Goal: Communication & Community: Participate in discussion

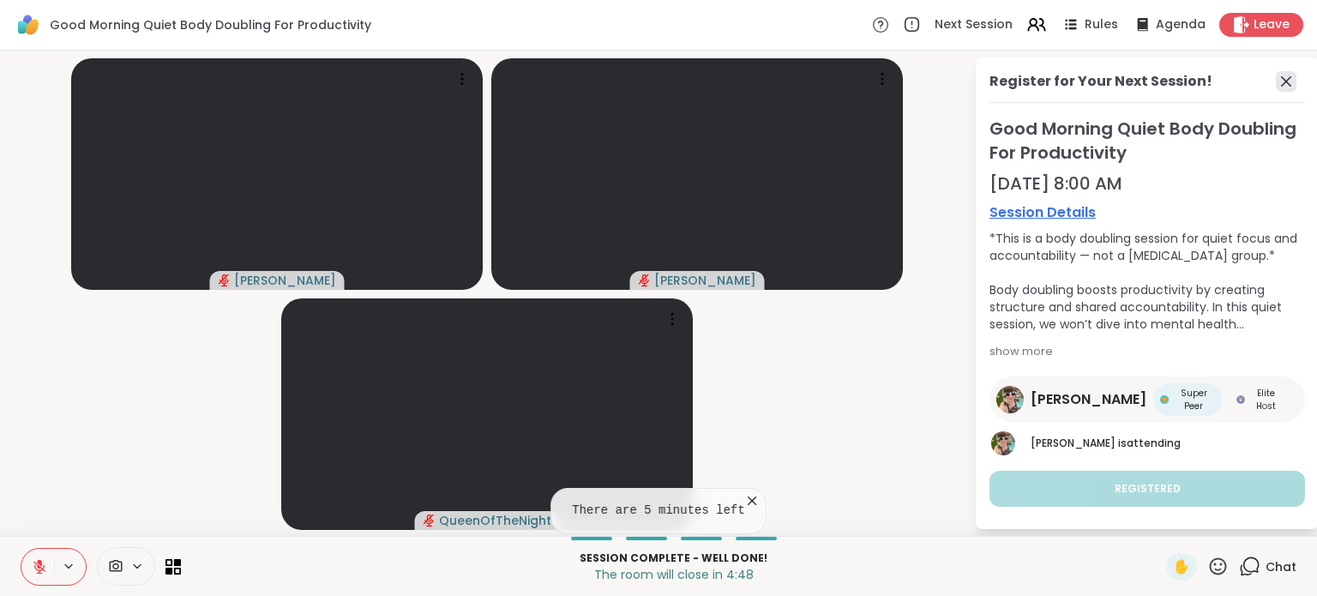
click at [1276, 87] on icon at bounding box center [1286, 81] width 21 height 21
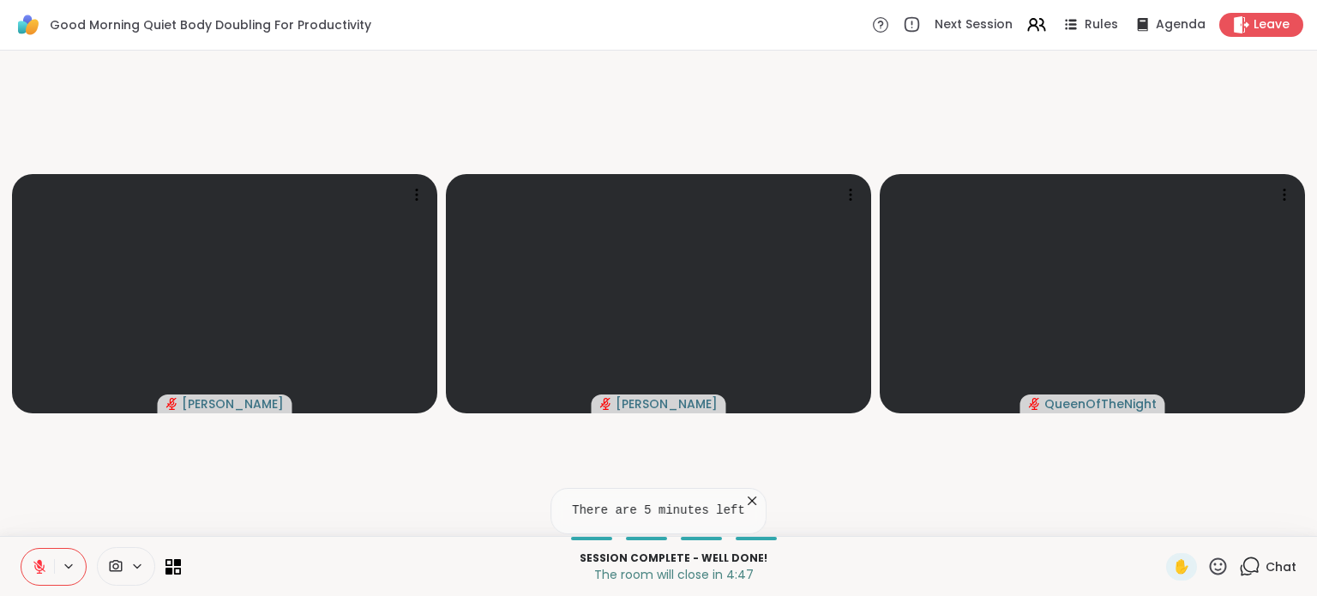
click at [30, 576] on button at bounding box center [37, 567] width 33 height 36
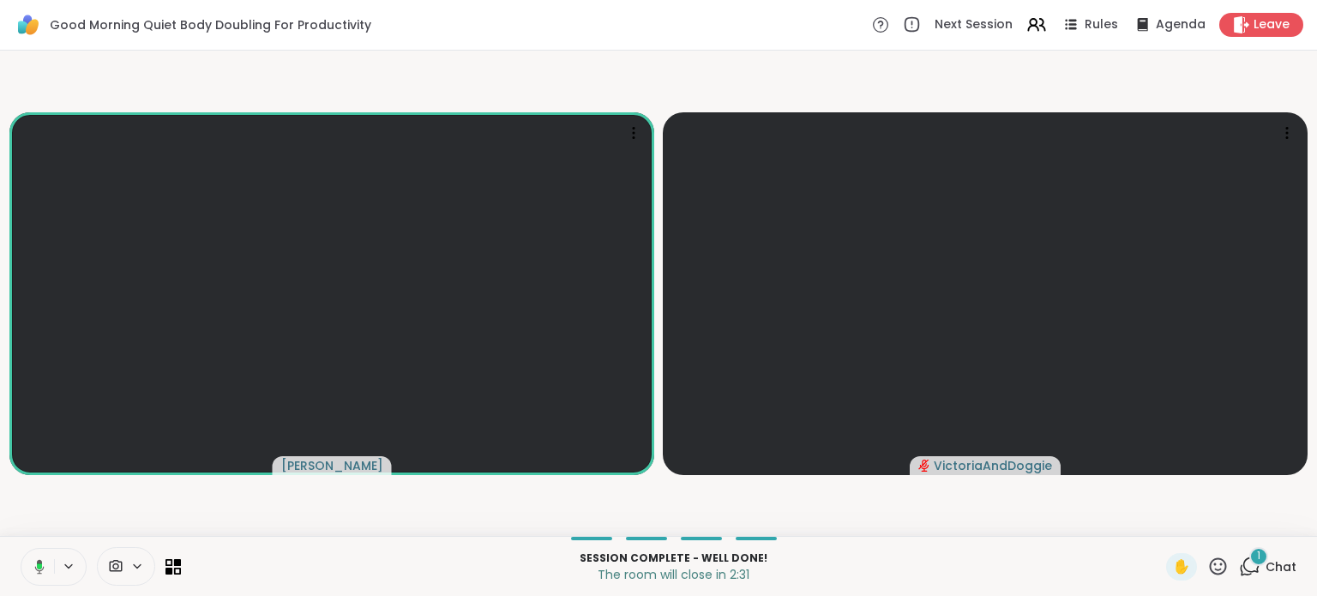
click at [1266, 560] on span "Chat" at bounding box center [1281, 566] width 31 height 17
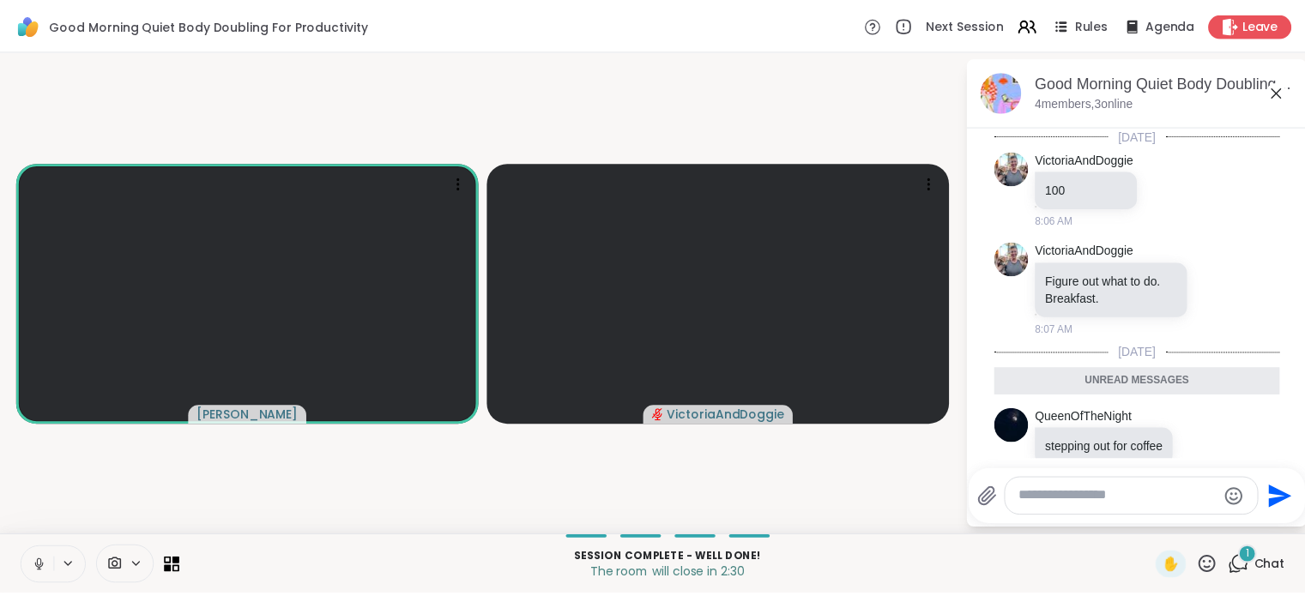
scroll to position [48, 0]
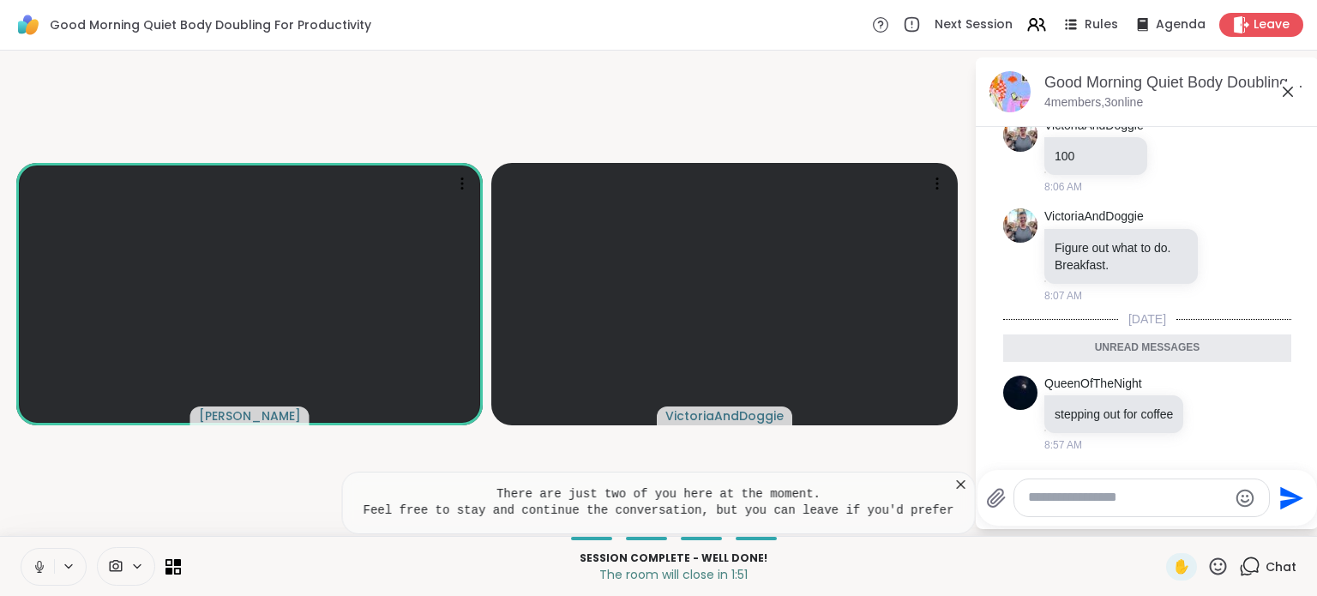
click at [952, 478] on icon at bounding box center [960, 484] width 17 height 17
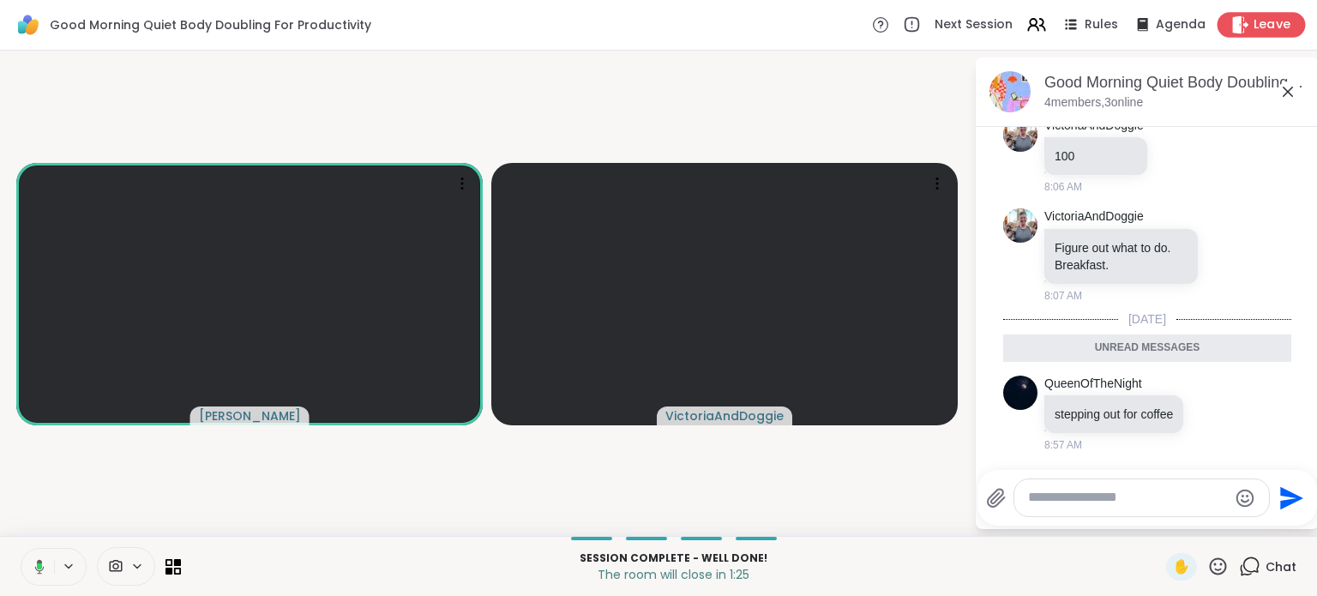
click at [1254, 21] on span "Leave" at bounding box center [1273, 25] width 38 height 18
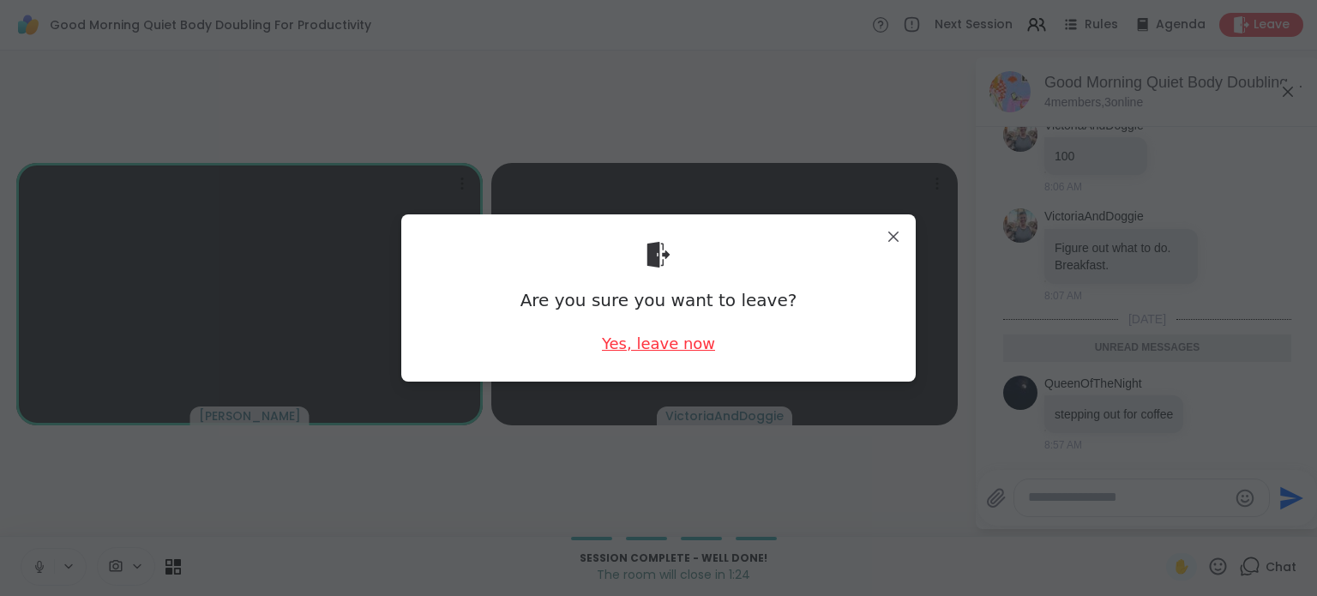
click at [667, 353] on div "Yes, leave now" at bounding box center [658, 343] width 113 height 21
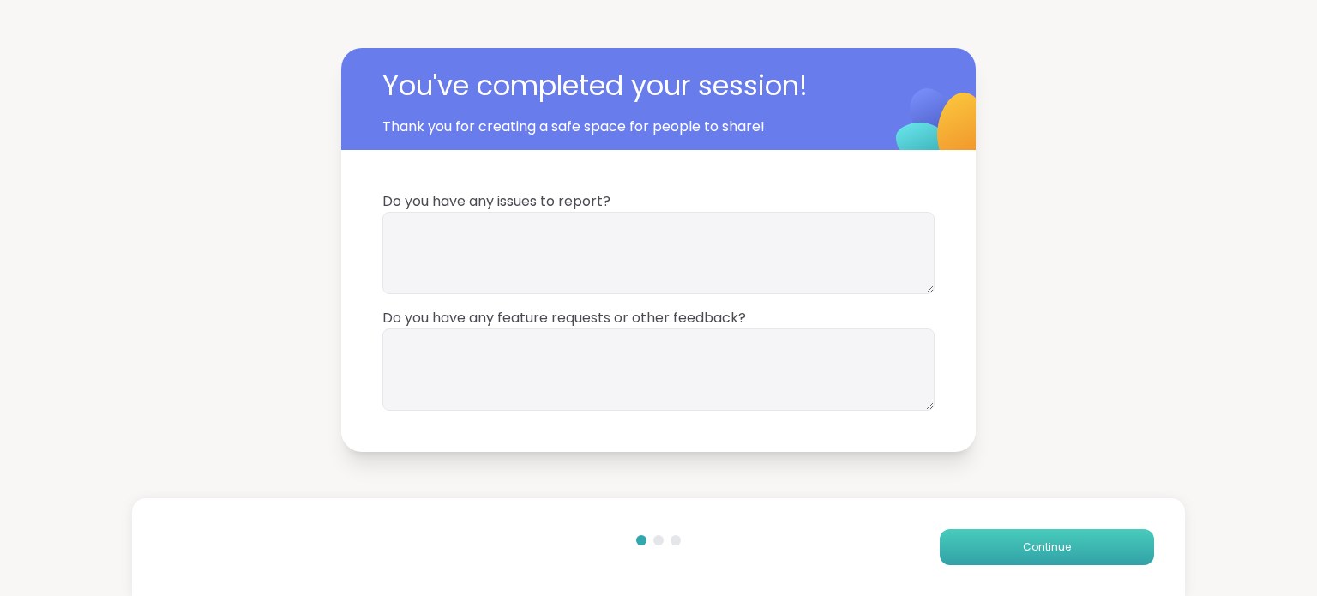
click at [1075, 552] on button "Continue" at bounding box center [1047, 547] width 214 height 36
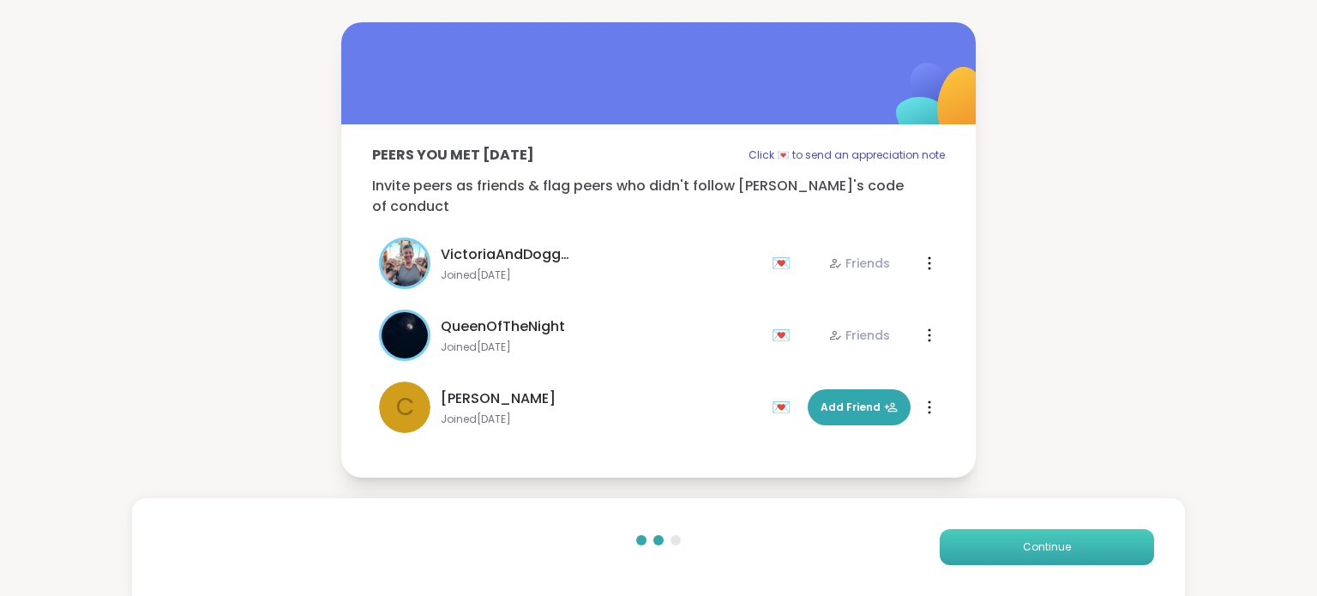
click at [1075, 552] on button "Continue" at bounding box center [1047, 547] width 214 height 36
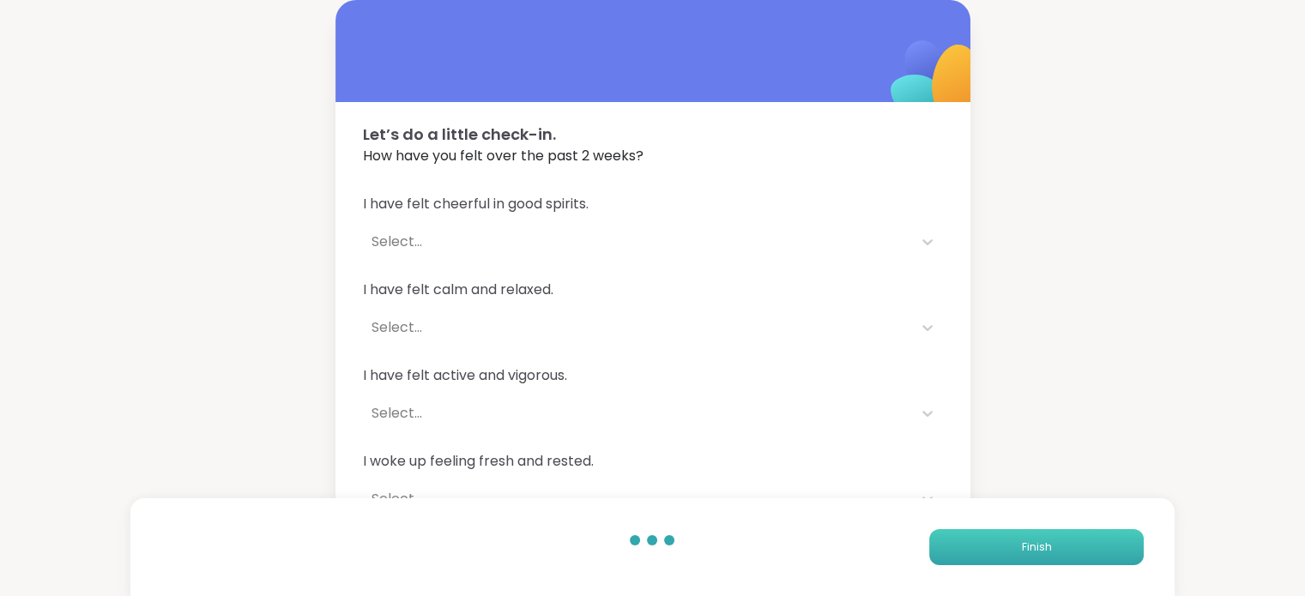
click at [1075, 552] on button "Finish" at bounding box center [1036, 547] width 214 height 36
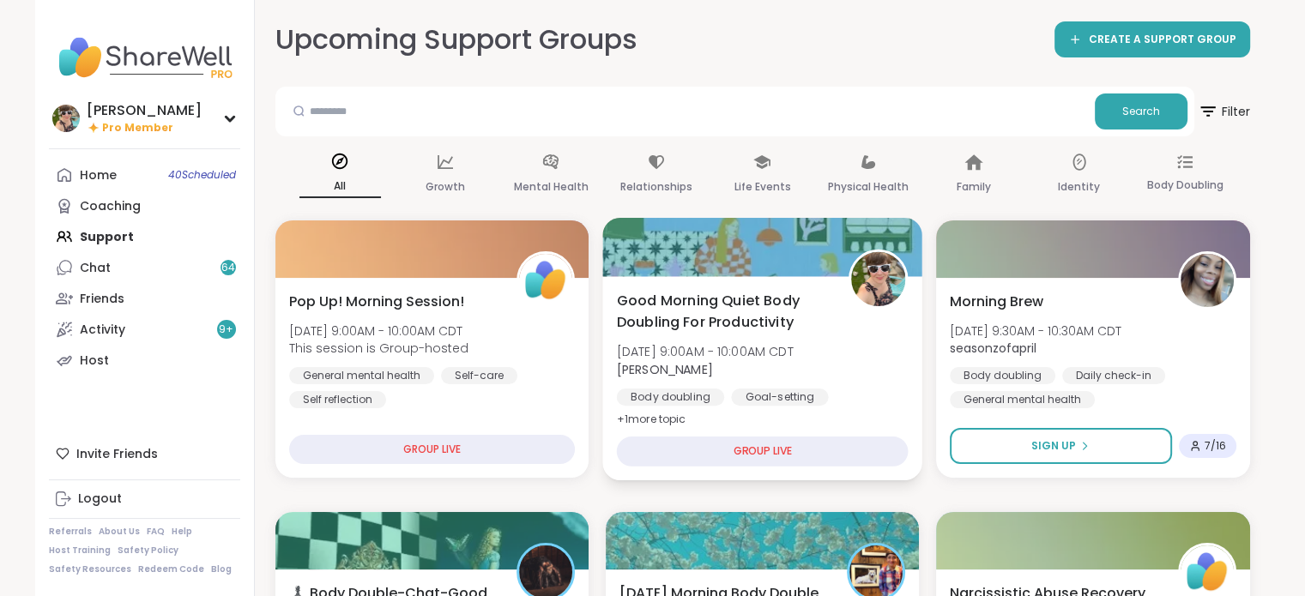
click at [817, 431] on div "Good Morning Quiet Body Doubling For Productivity [DATE] 9:00AM - 10:00AM CDT […" at bounding box center [762, 378] width 320 height 204
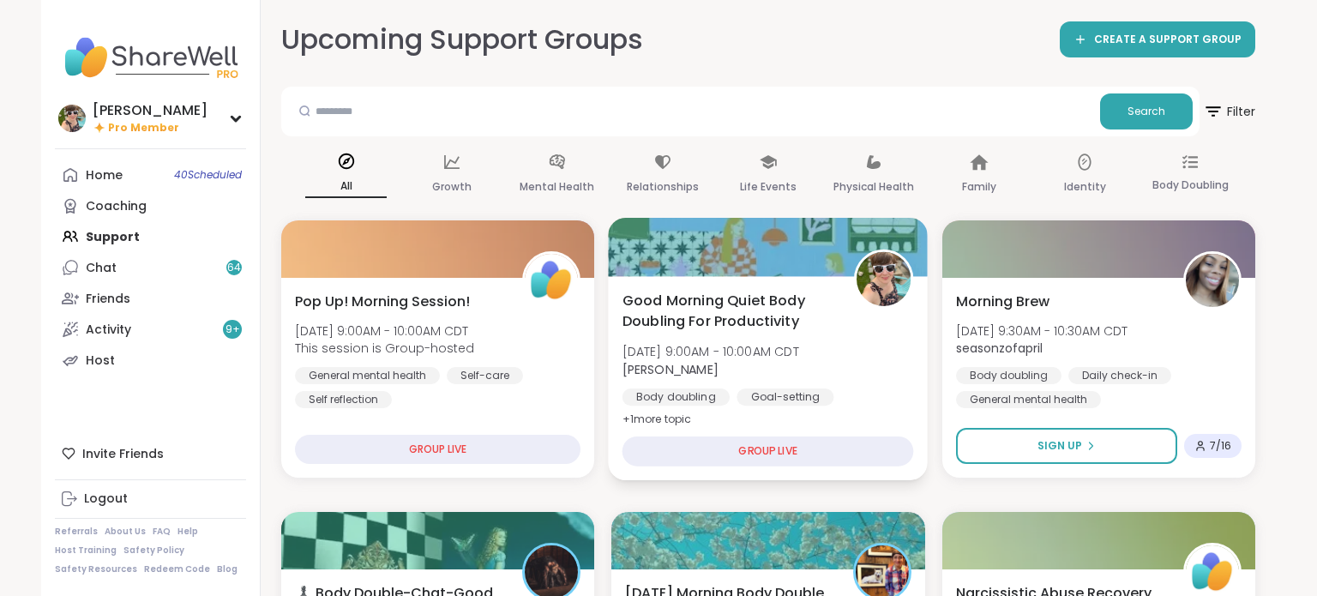
click at [640, 477] on div "Good Morning Quiet Body Doubling For Productivity [DATE] 9:00AM - 10:00AM CDT […" at bounding box center [769, 378] width 320 height 204
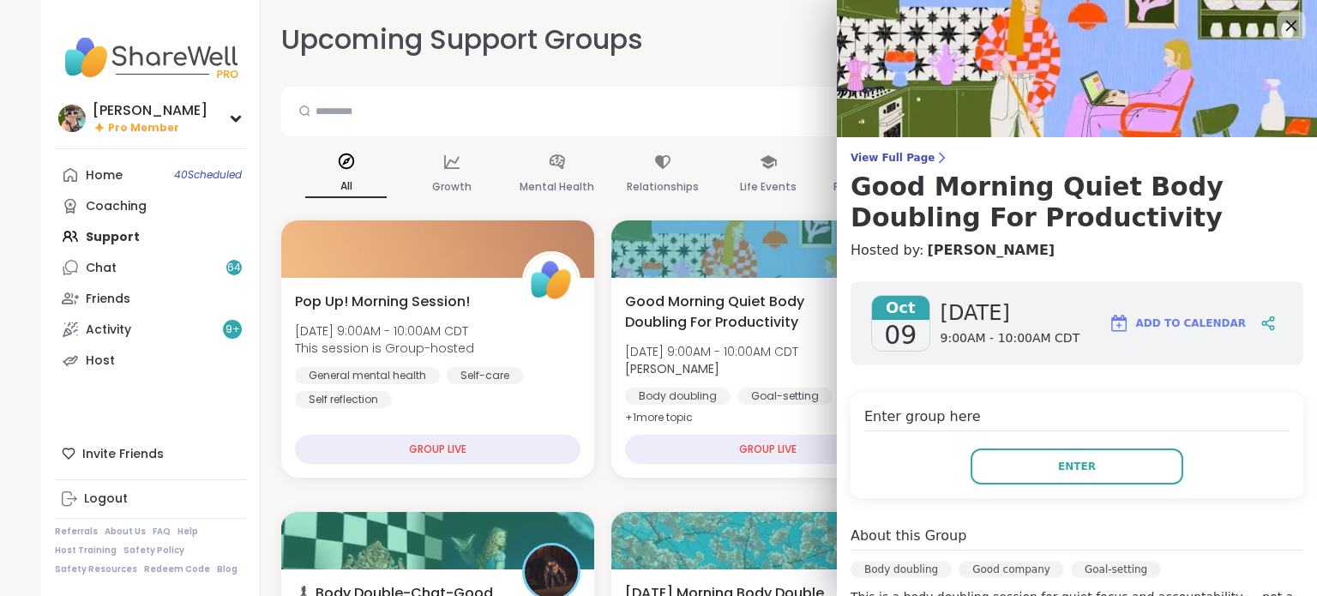
click at [1287, 21] on icon at bounding box center [1292, 26] width 11 height 11
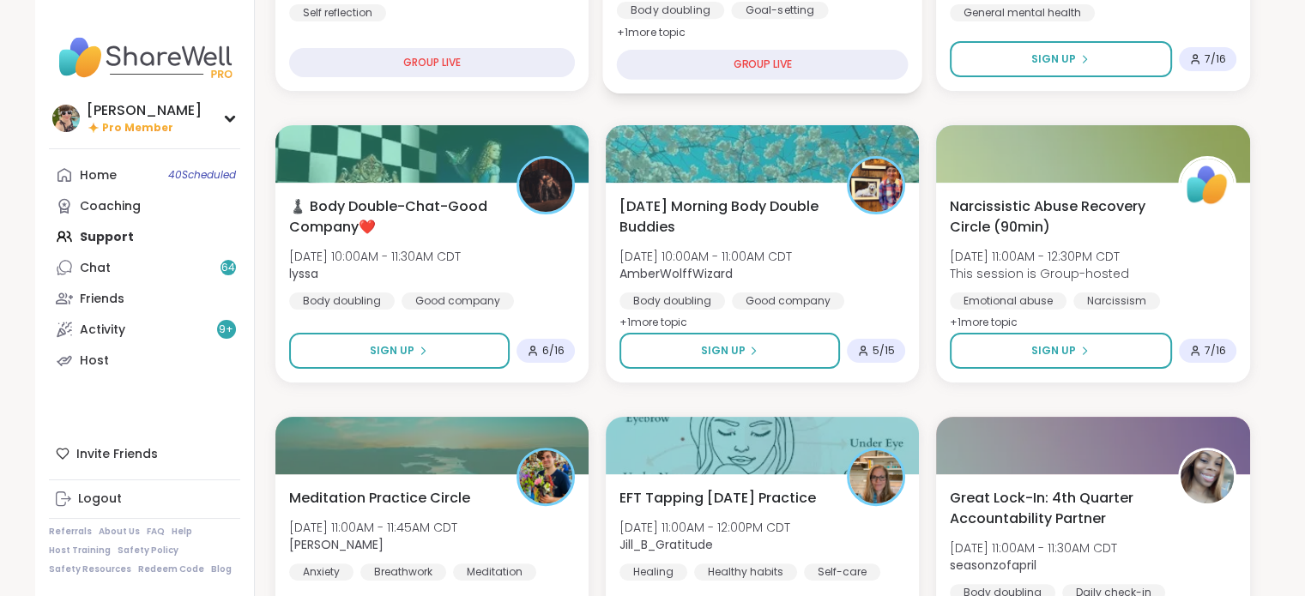
scroll to position [388, 0]
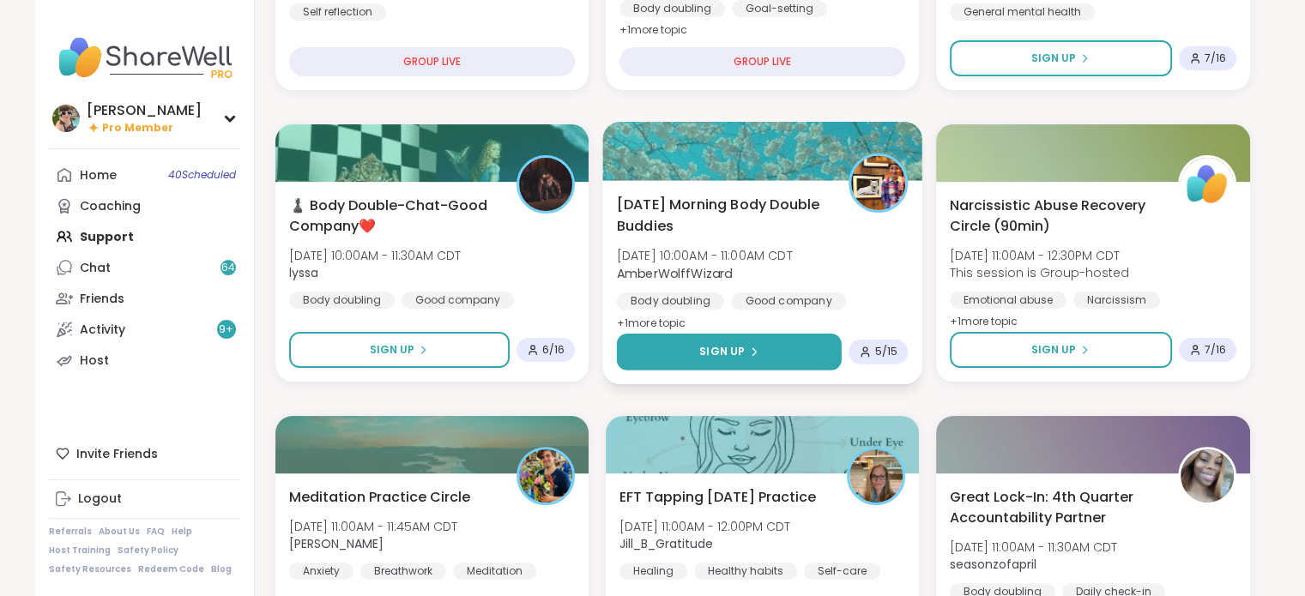
click at [802, 349] on button "Sign Up" at bounding box center [728, 352] width 225 height 37
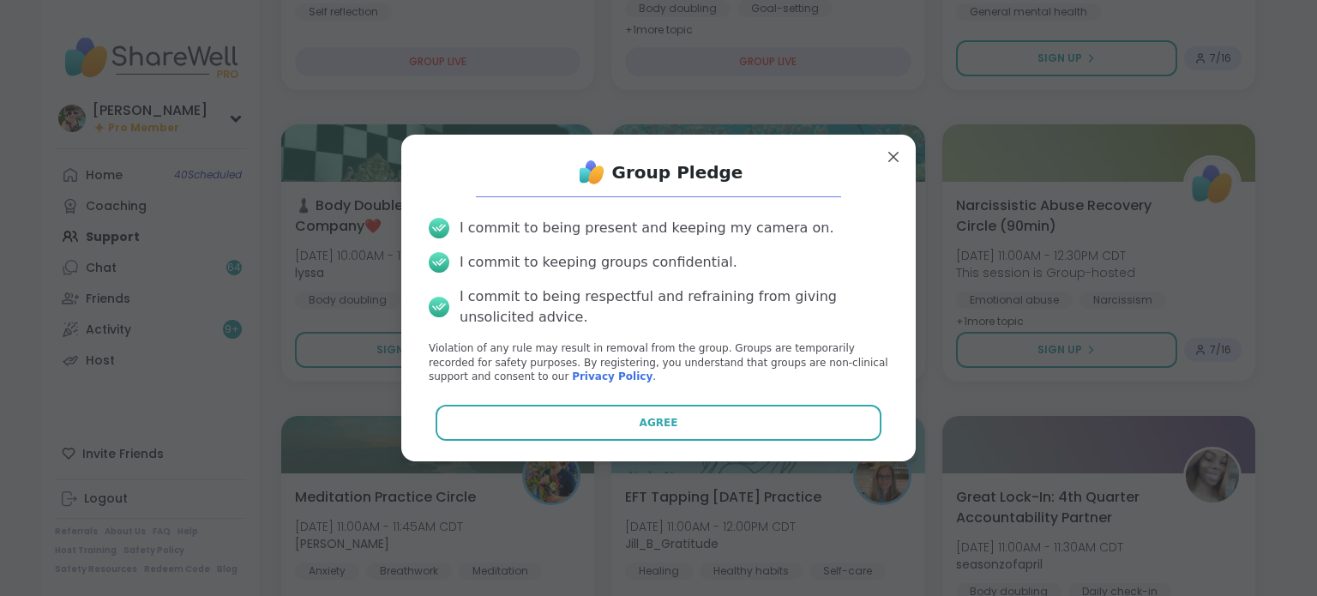
click at [779, 404] on div "Group Pledge I commit to being present and keeping my camera on. I commit to ke…" at bounding box center [658, 297] width 487 height 299
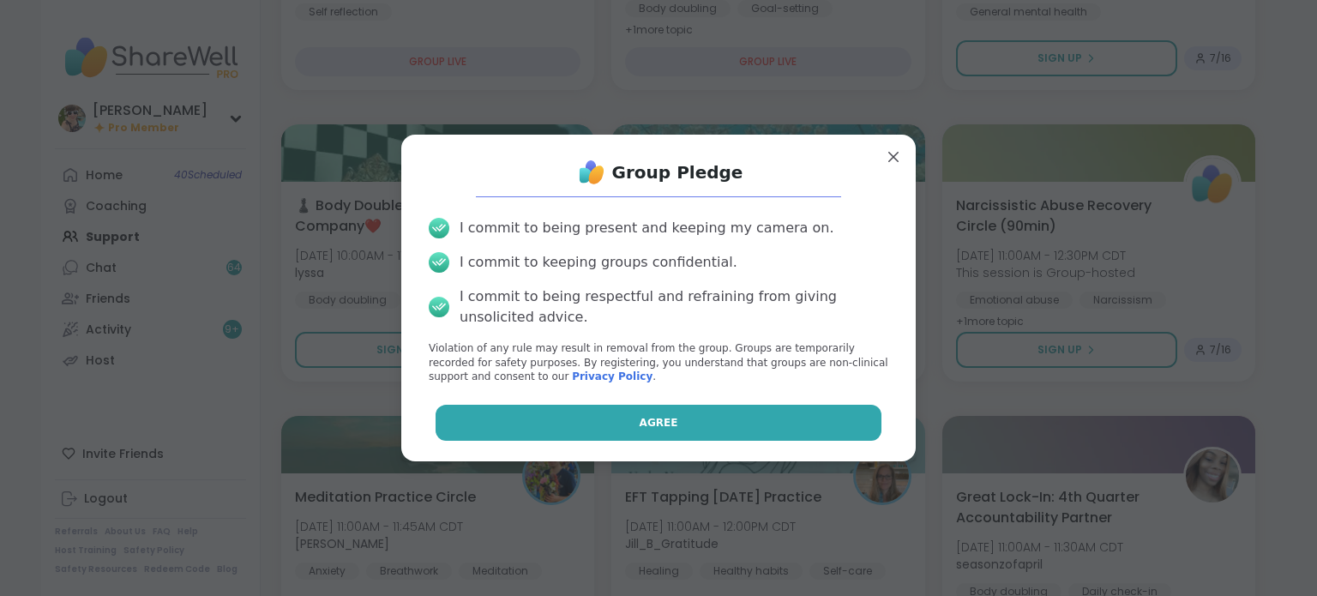
click at [778, 409] on button "Agree" at bounding box center [659, 423] width 447 height 36
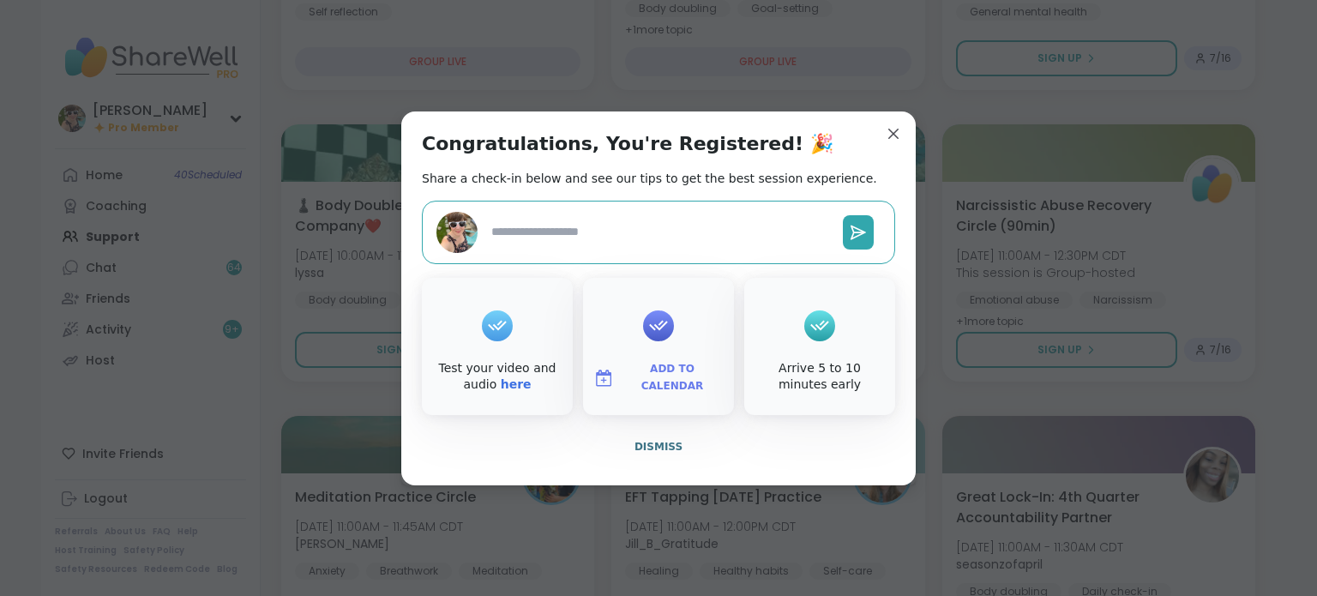
type textarea "*"
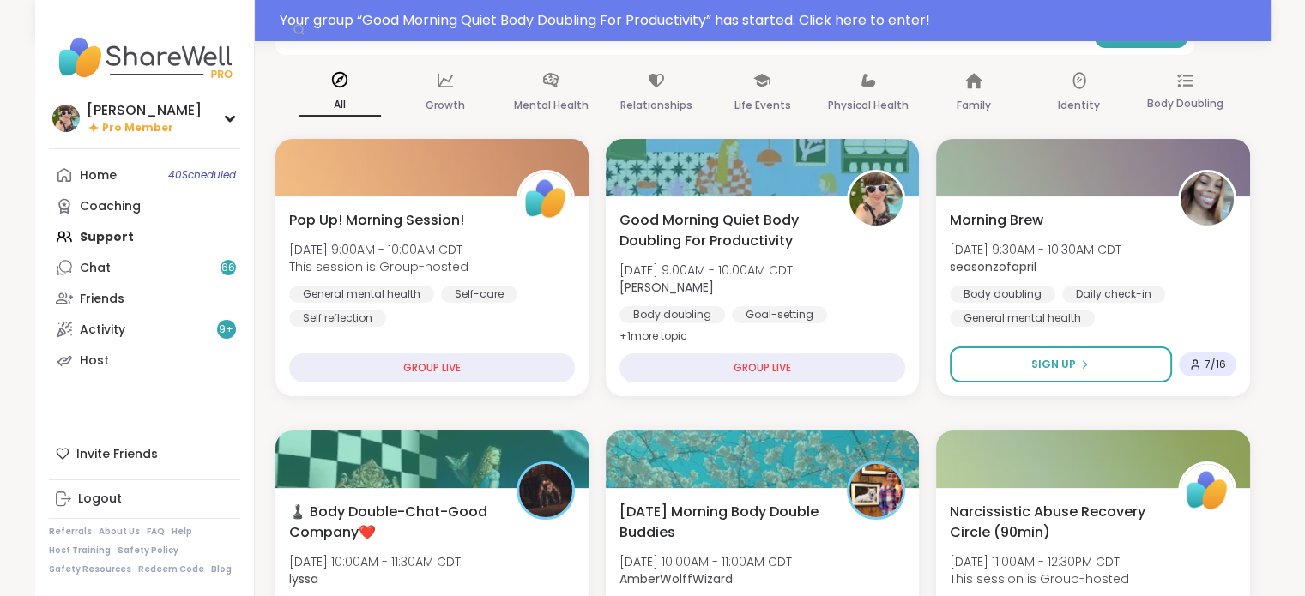
scroll to position [112, 0]
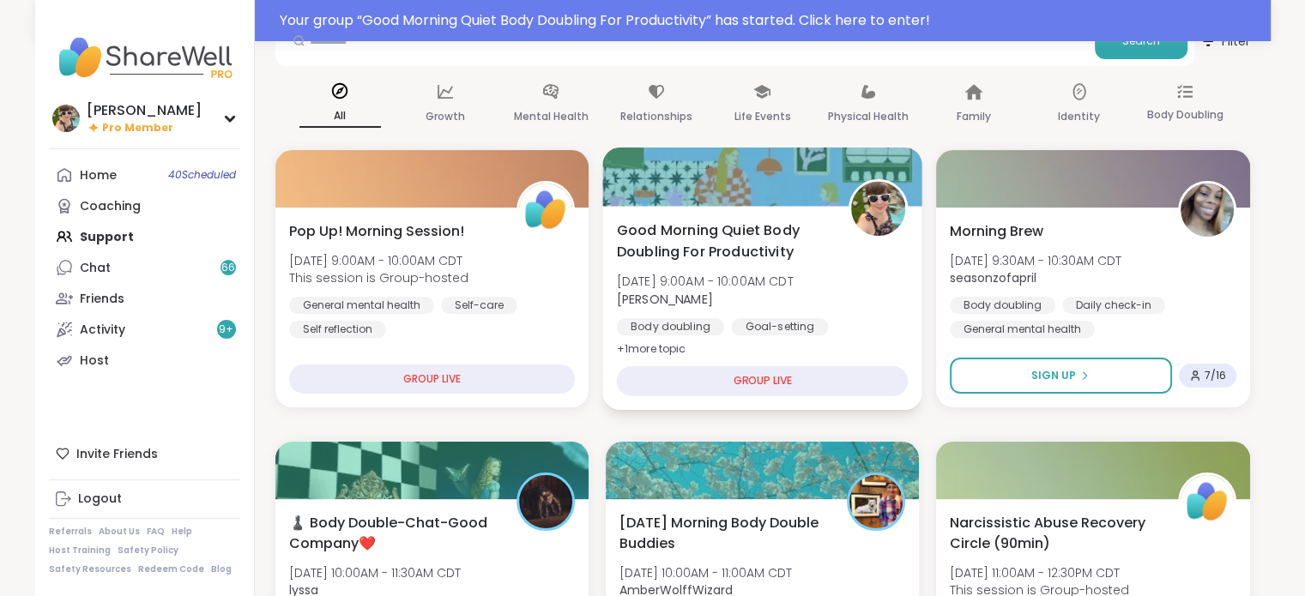
click at [799, 232] on span "Good Morning Quiet Body Doubling For Productivity" at bounding box center [722, 241] width 213 height 42
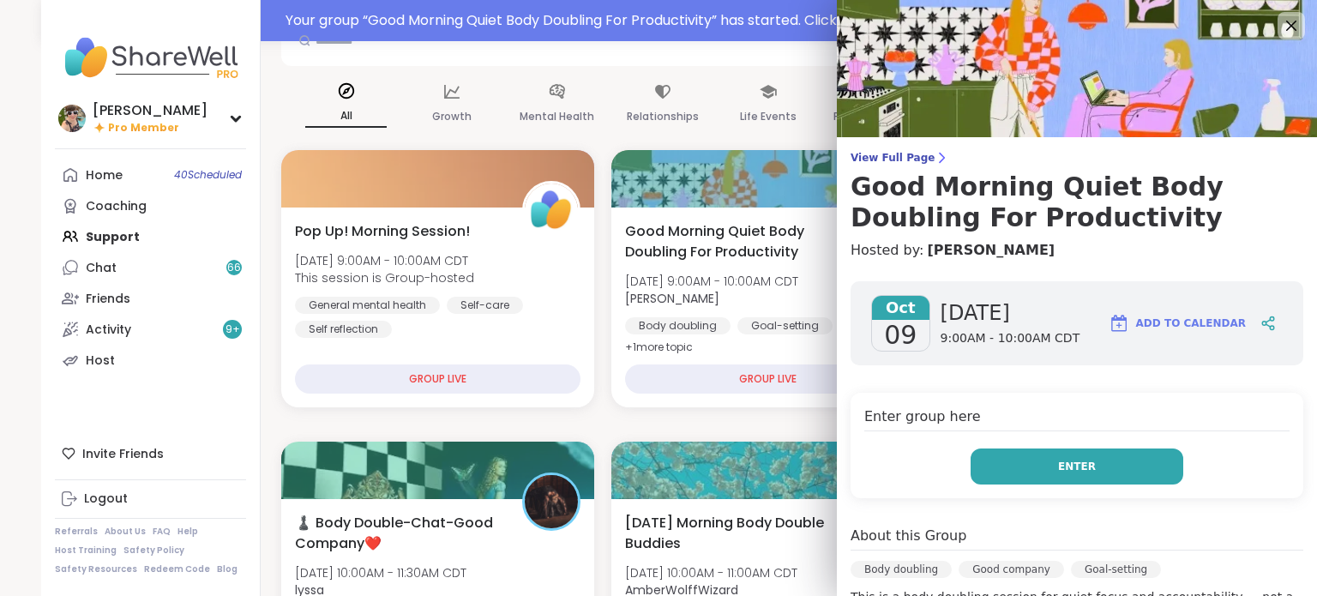
click at [1022, 471] on button "Enter" at bounding box center [1077, 467] width 213 height 36
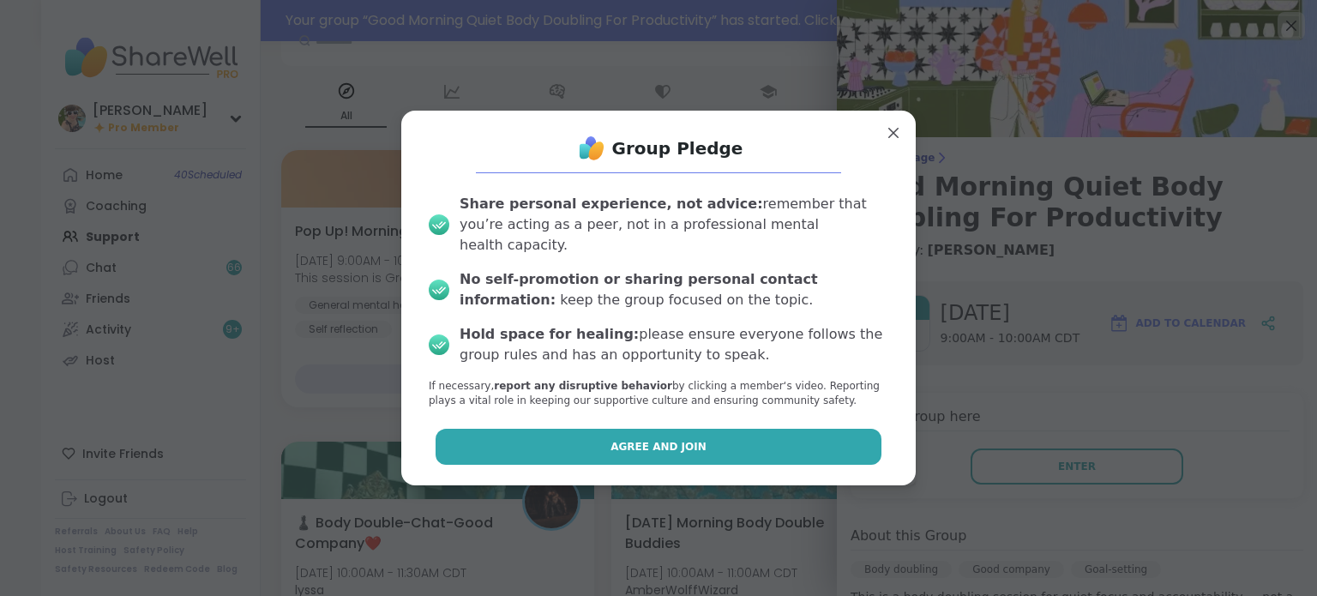
click at [668, 439] on span "Agree and Join" at bounding box center [659, 446] width 96 height 15
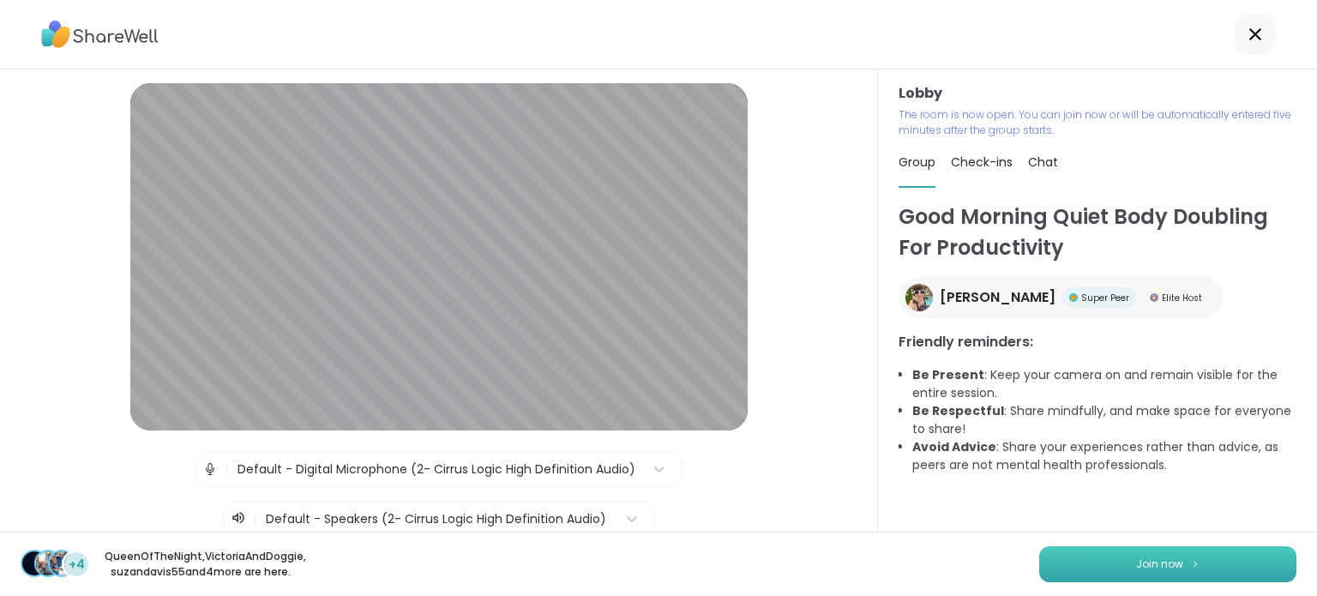
click at [1093, 558] on button "Join now" at bounding box center [1168, 564] width 257 height 36
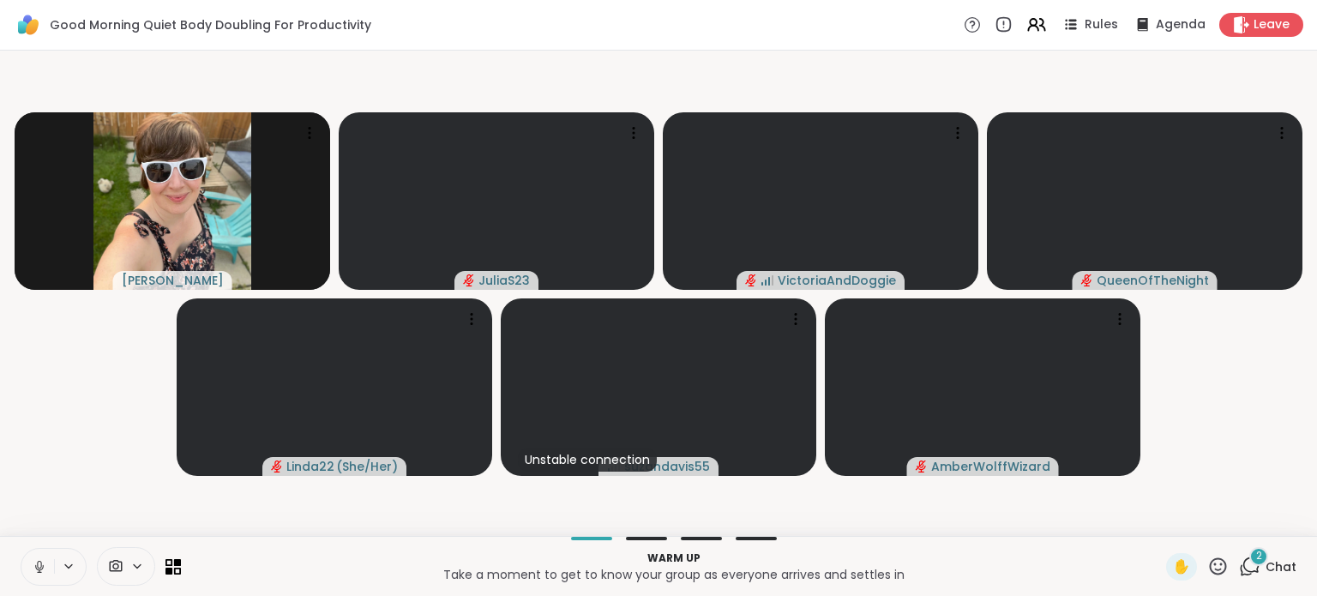
click at [38, 565] on icon at bounding box center [39, 565] width 4 height 8
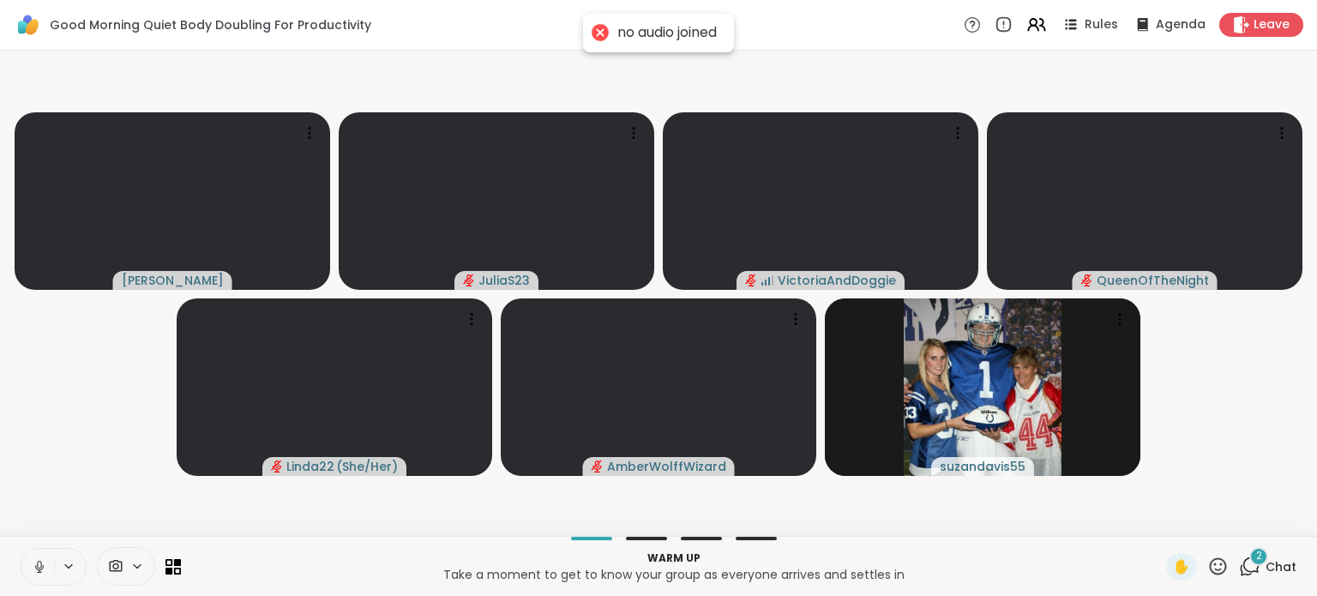
click at [38, 575] on button at bounding box center [37, 567] width 33 height 36
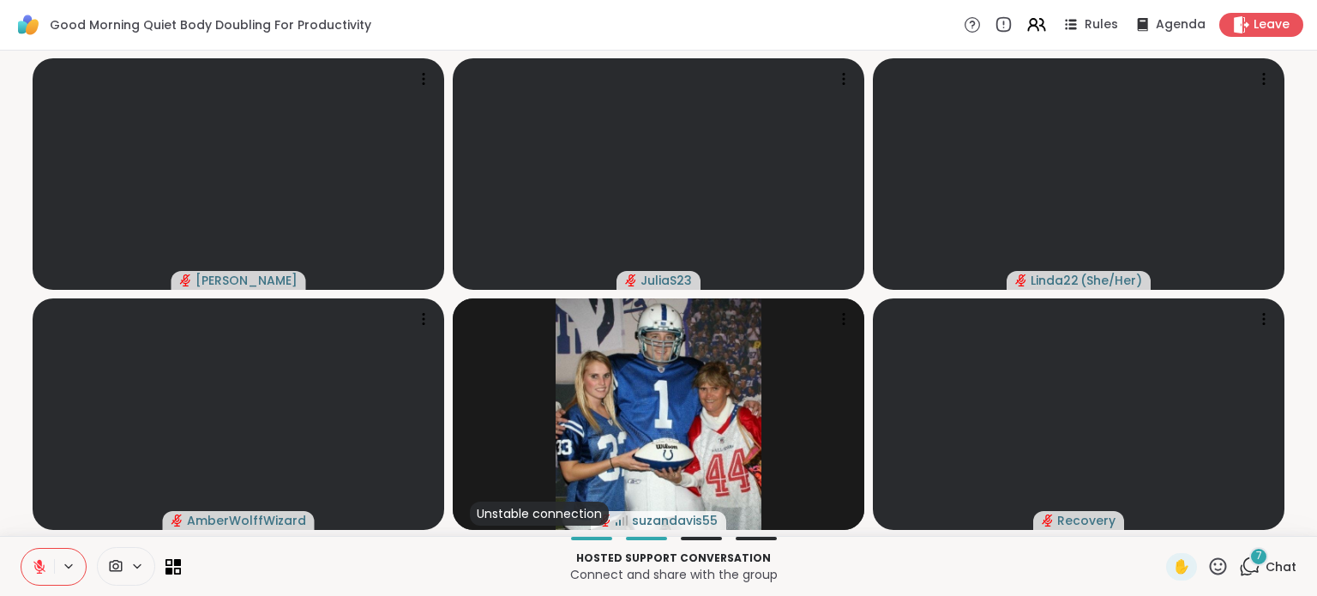
click at [38, 575] on button at bounding box center [37, 567] width 33 height 36
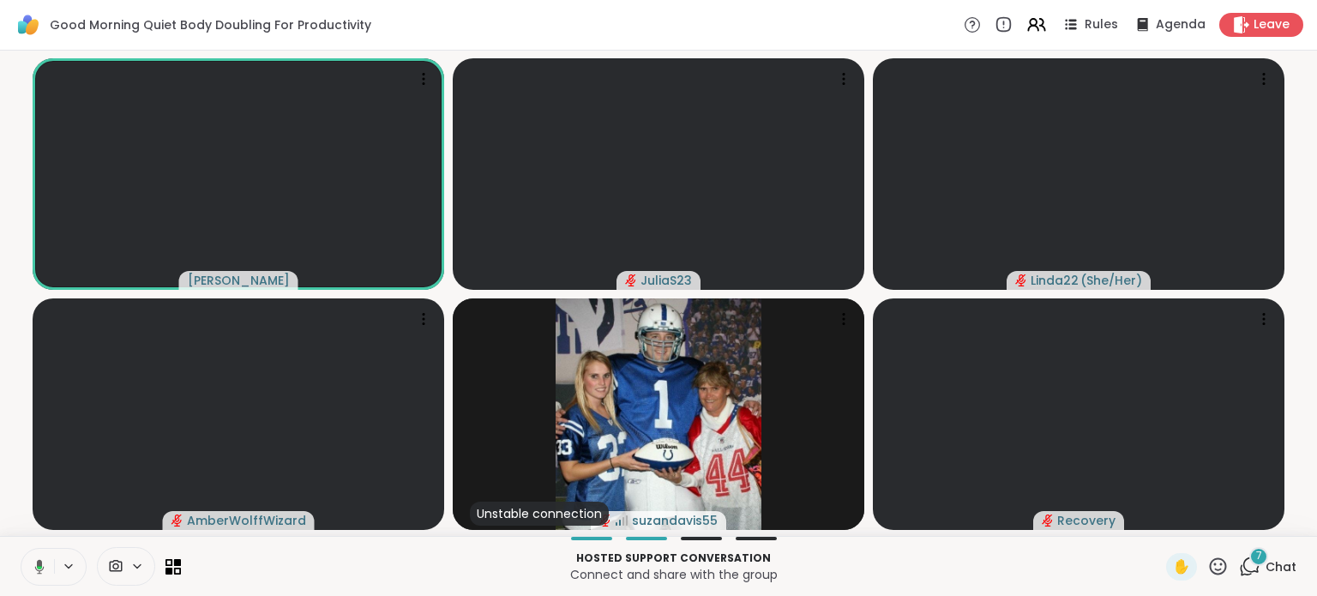
click at [1266, 563] on span "Chat" at bounding box center [1281, 566] width 31 height 17
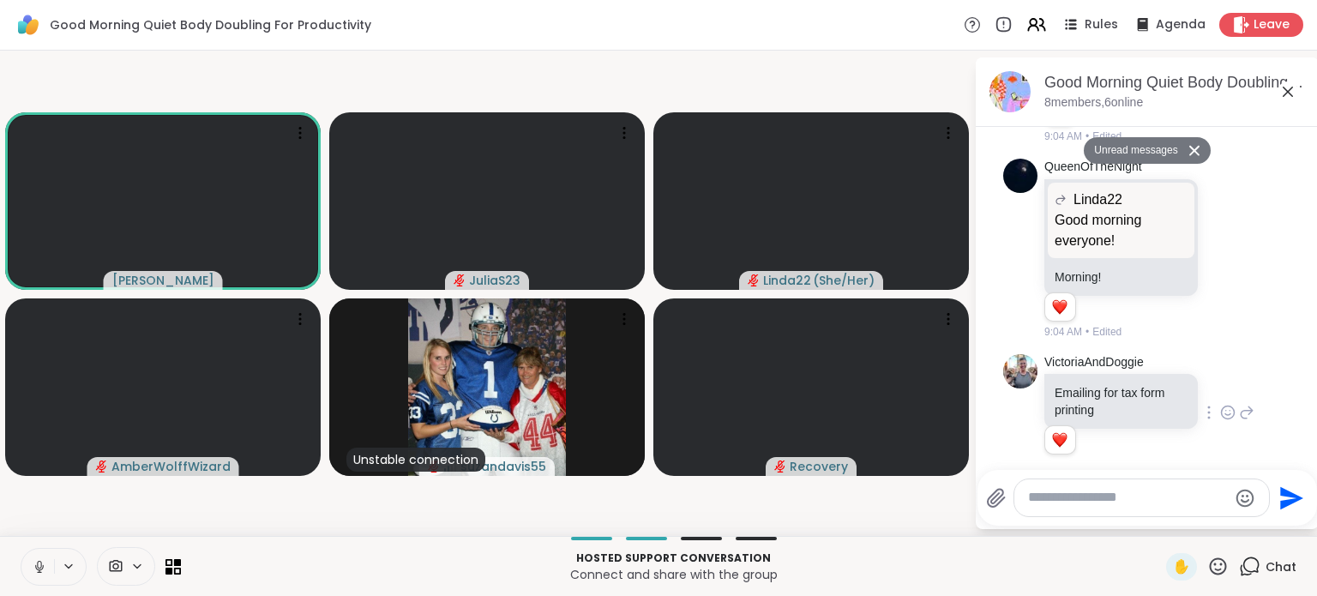
scroll to position [1260, 0]
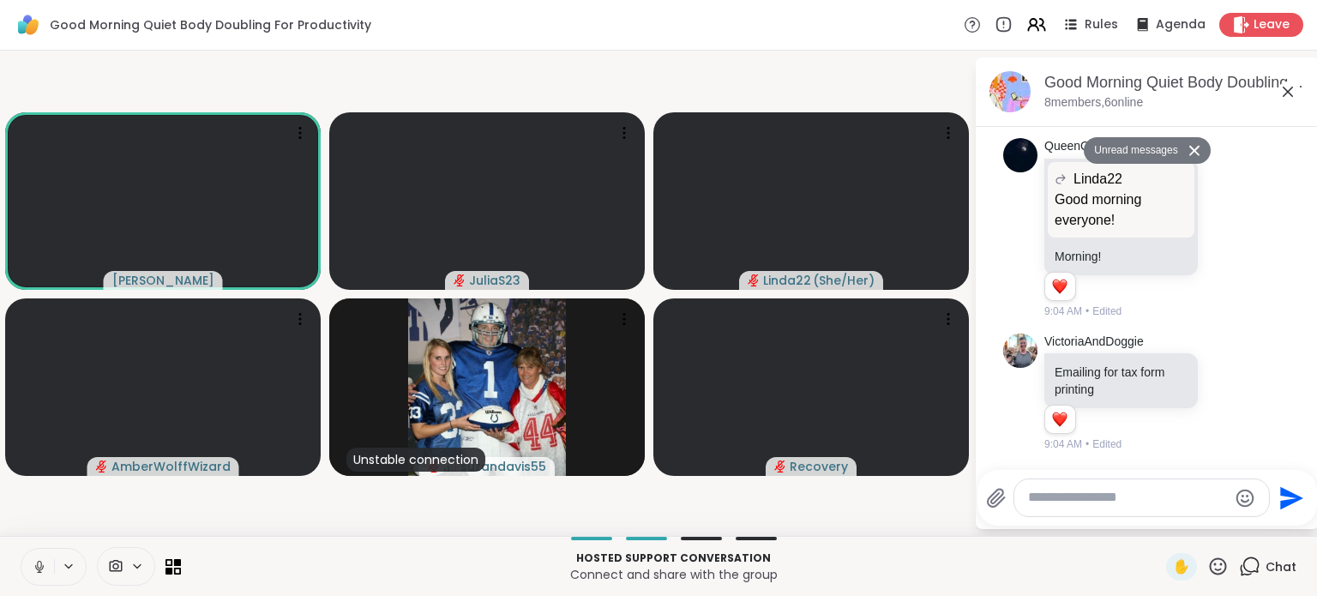
click at [1190, 150] on icon at bounding box center [1195, 151] width 10 height 10
click at [39, 567] on icon at bounding box center [39, 566] width 15 height 15
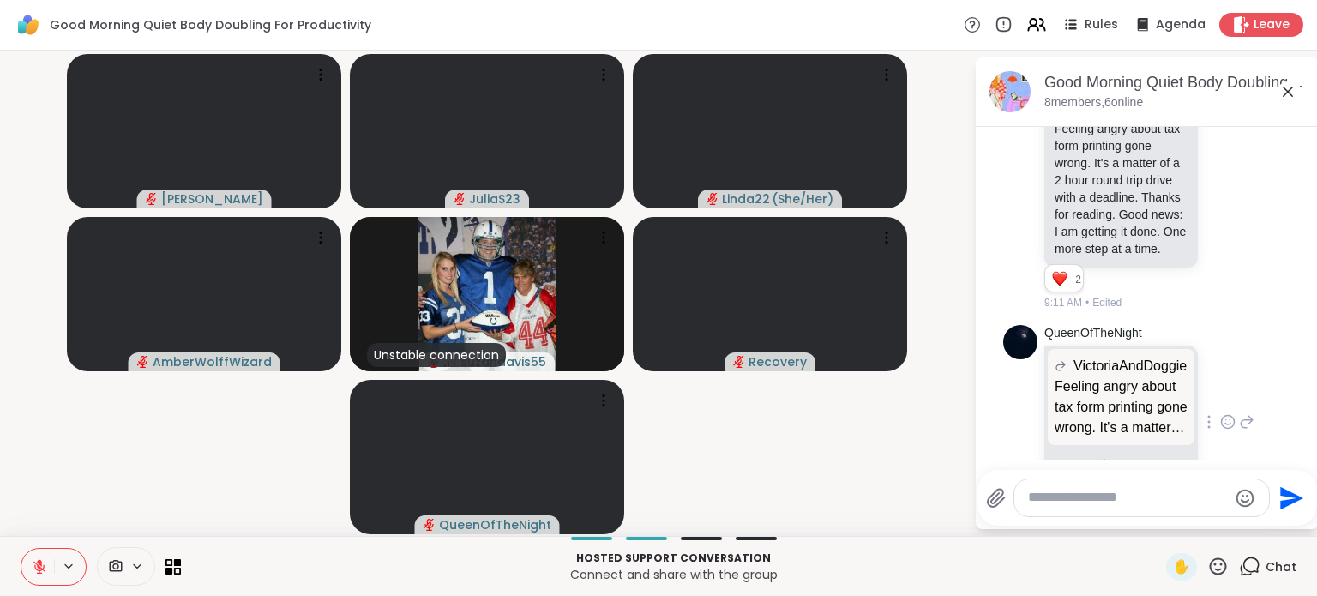
scroll to position [1546, 0]
click at [1221, 212] on icon at bounding box center [1228, 203] width 15 height 17
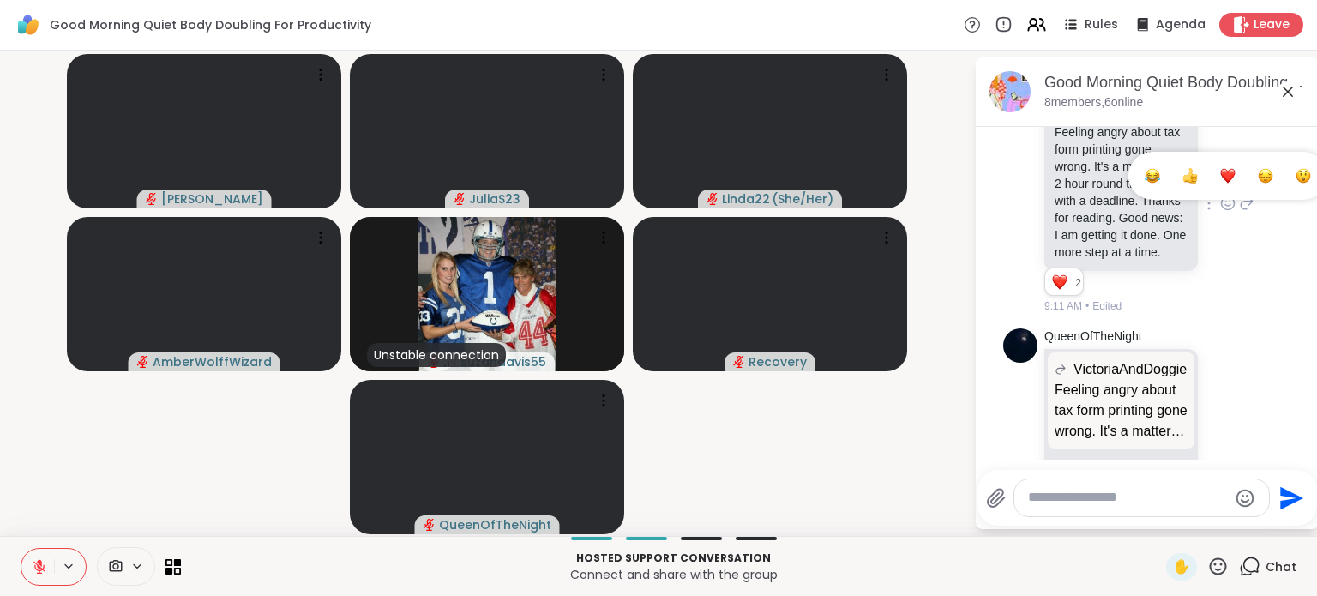
click at [1221, 184] on div "Select Reaction: Heart" at bounding box center [1228, 175] width 15 height 15
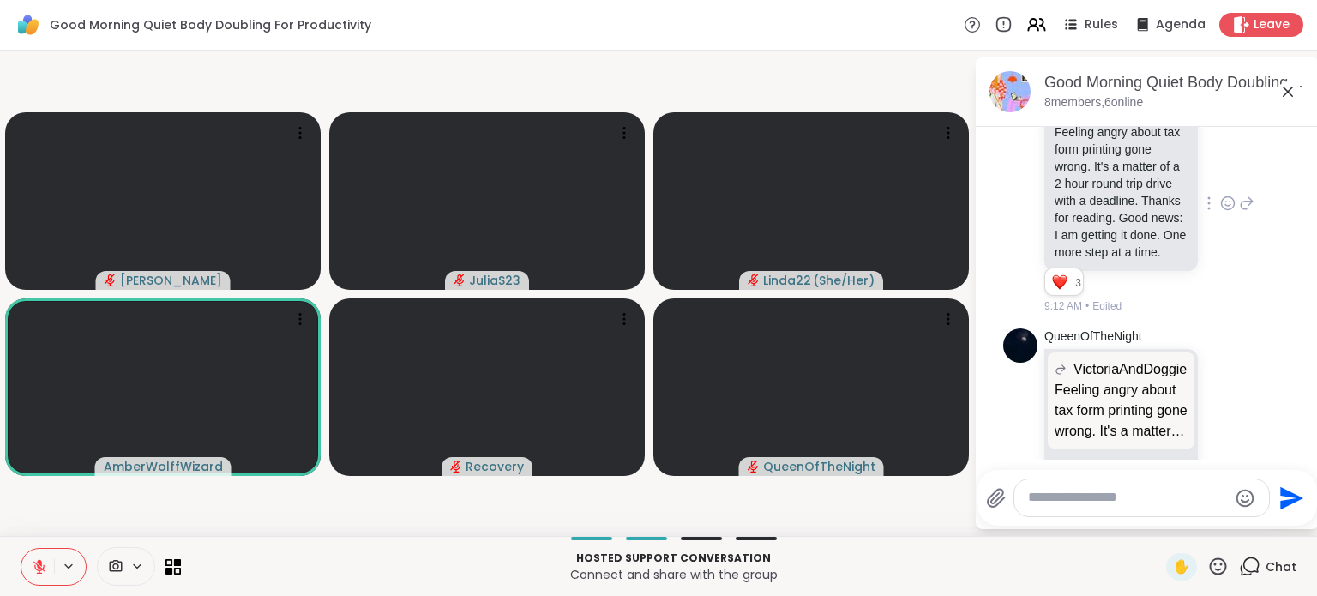
click at [32, 566] on icon at bounding box center [39, 566] width 15 height 15
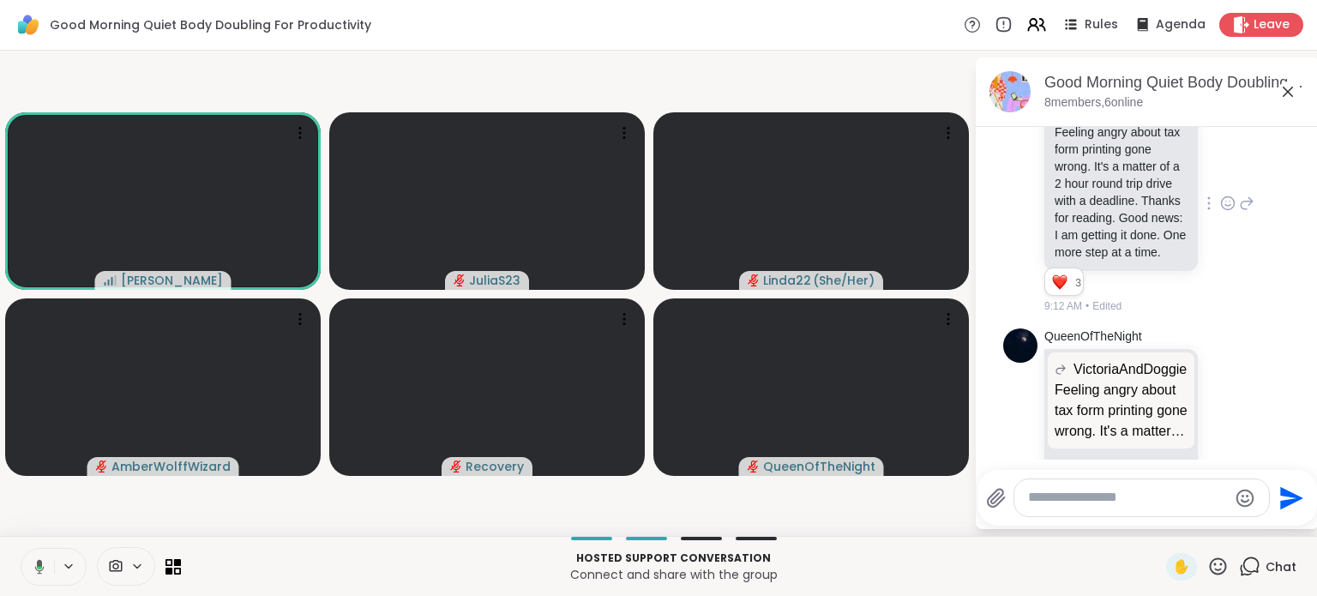
scroll to position [1679, 0]
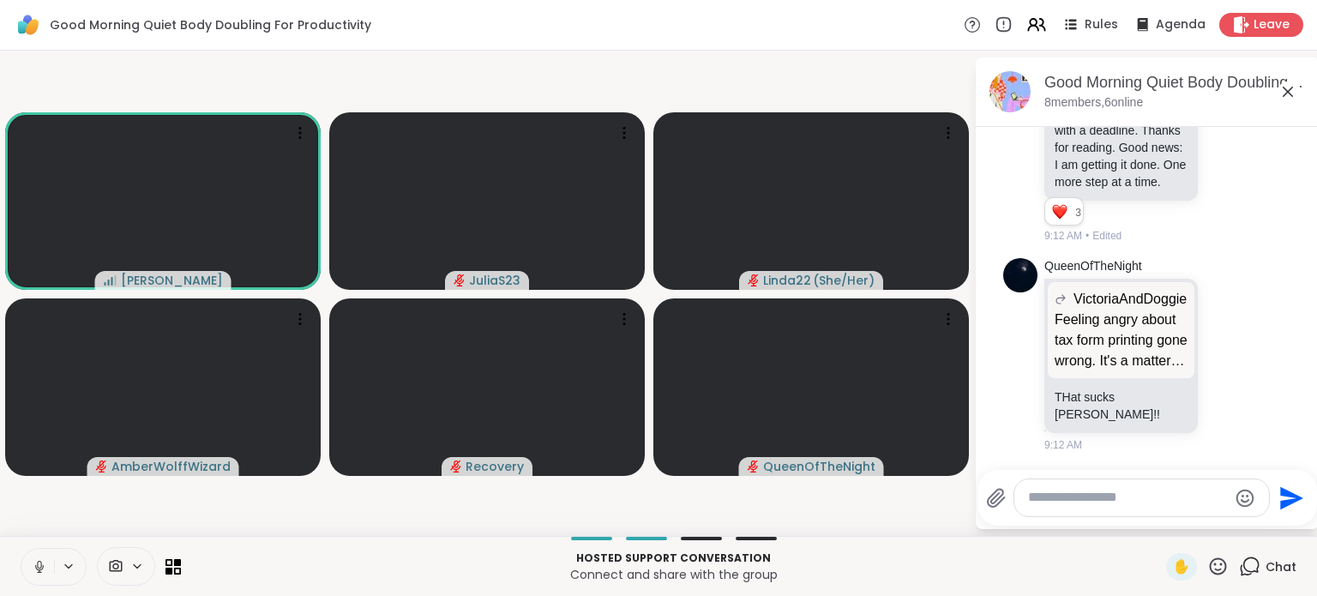
click at [36, 569] on icon at bounding box center [39, 566] width 15 height 15
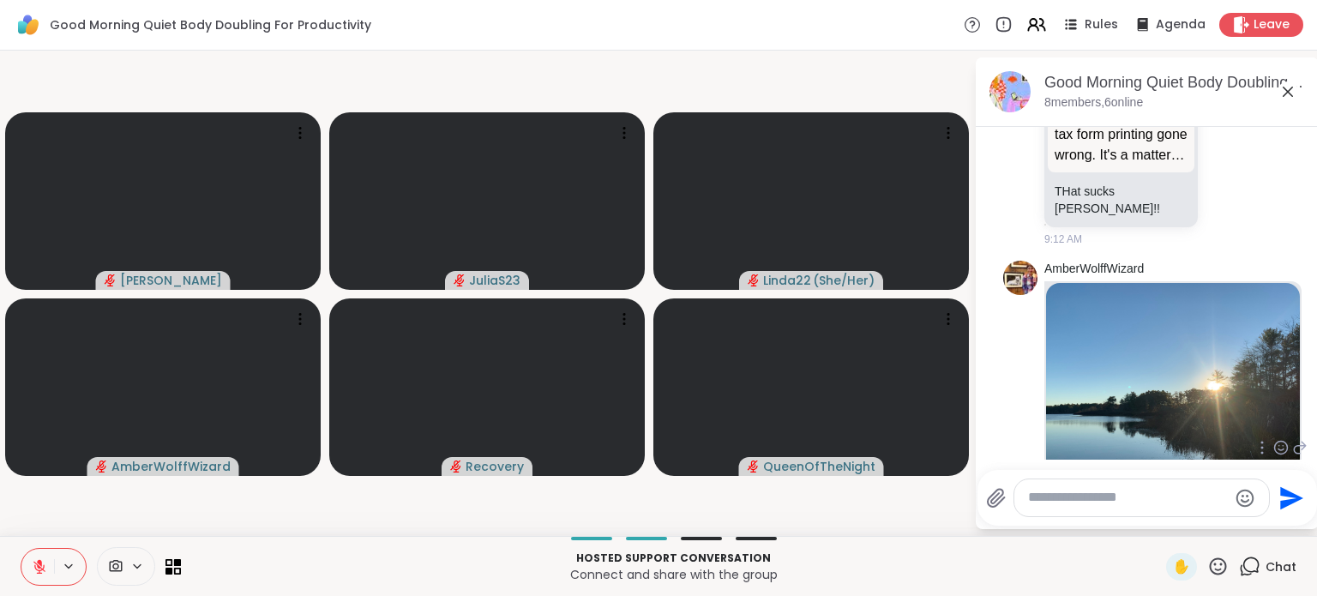
scroll to position [2102, 0]
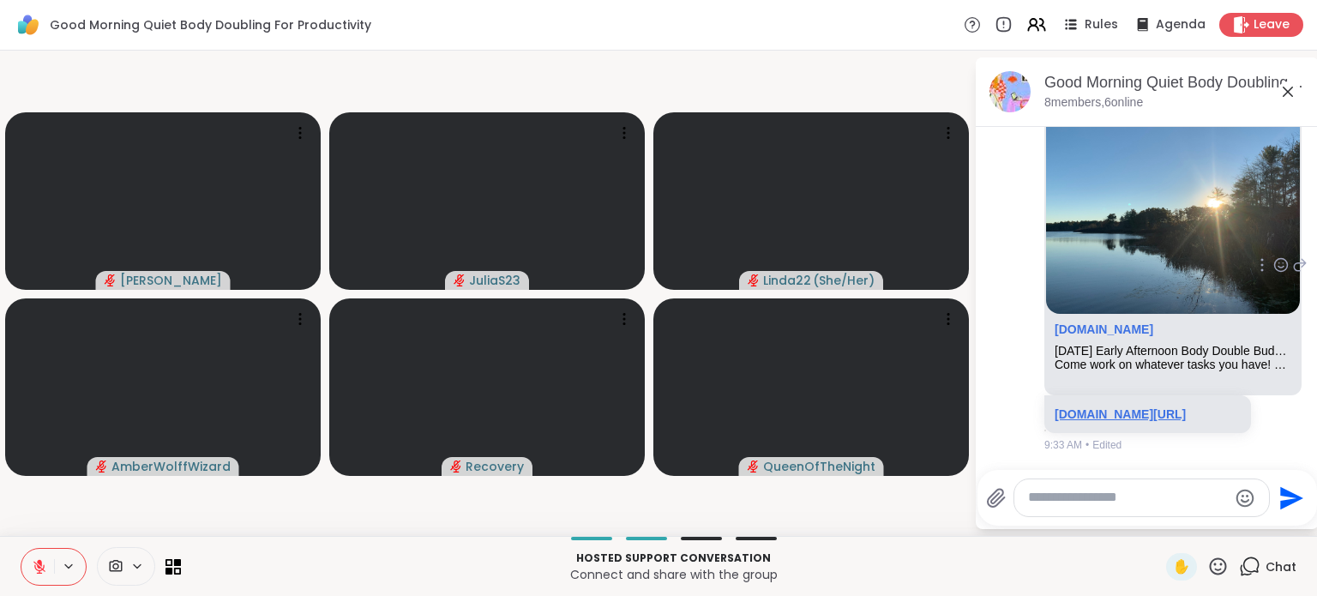
click at [1122, 407] on link "[DOMAIN_NAME][URL]" at bounding box center [1120, 414] width 131 height 14
click at [1066, 491] on textarea "Type your message" at bounding box center [1128, 498] width 200 height 18
type textarea "**********"
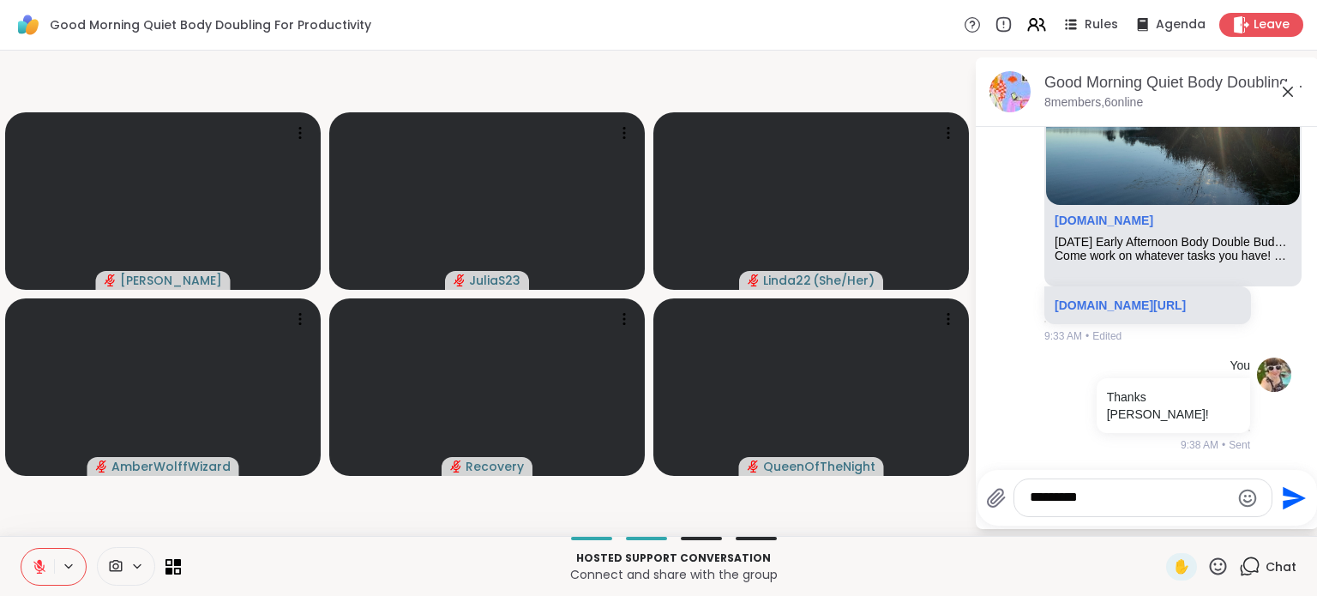
type textarea "**********"
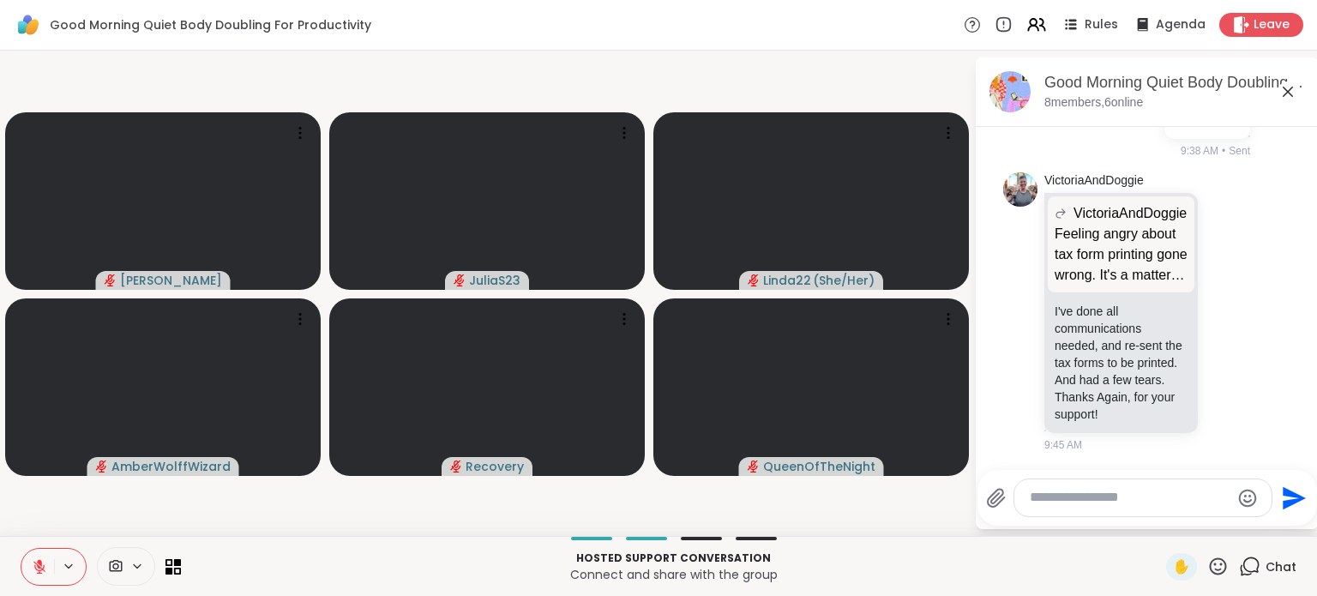
scroll to position [2703, 0]
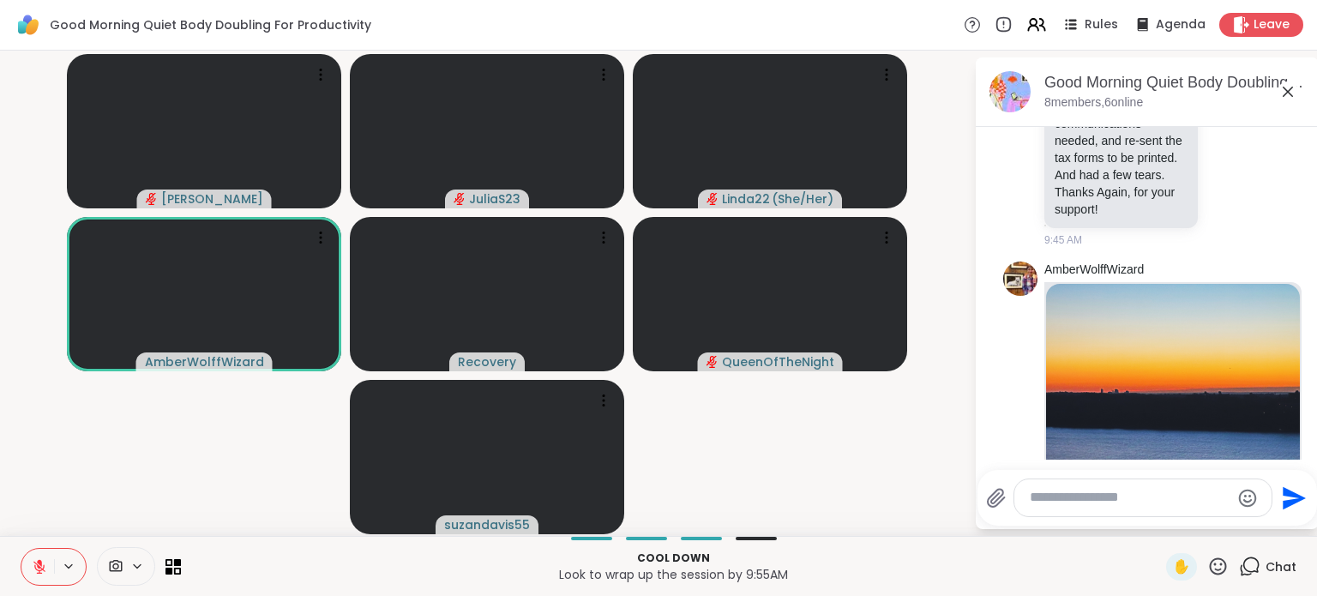
click at [33, 564] on icon at bounding box center [39, 566] width 15 height 15
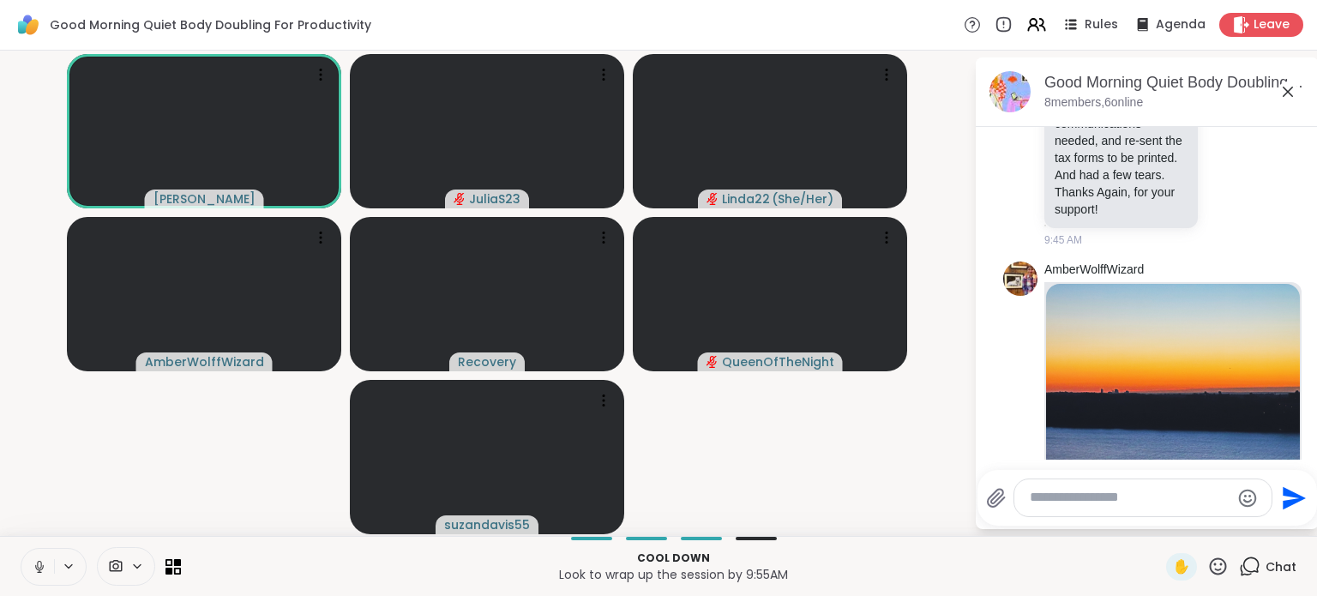
scroll to position [2984, 0]
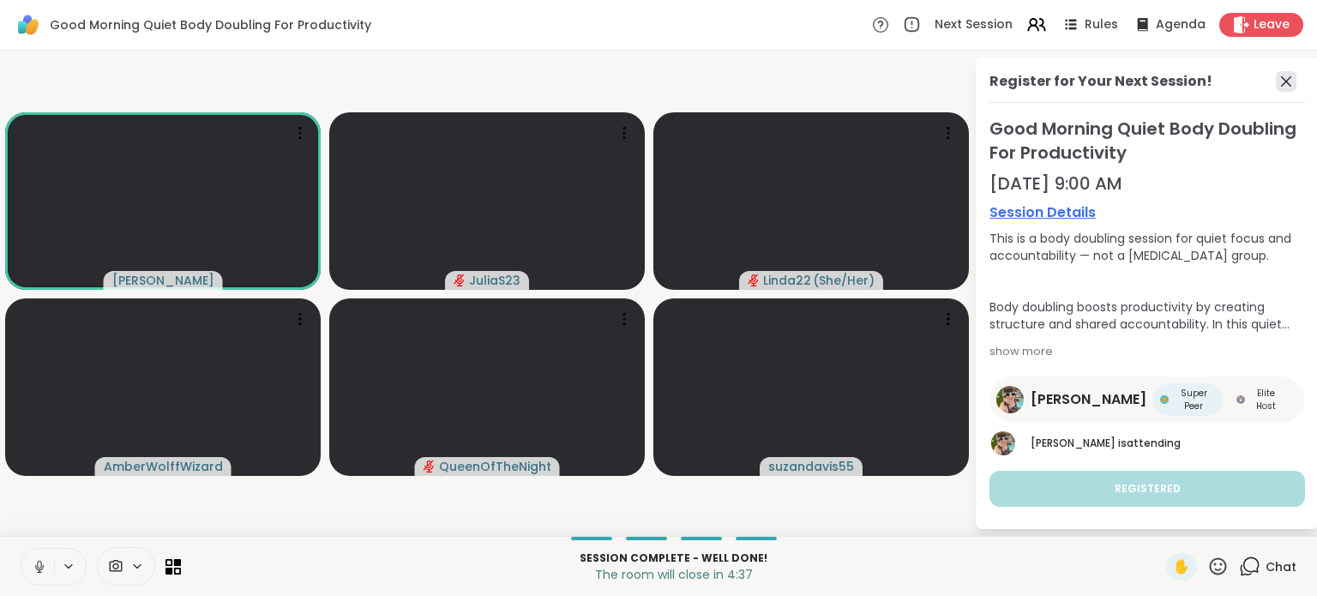
click at [1276, 84] on icon at bounding box center [1286, 81] width 21 height 21
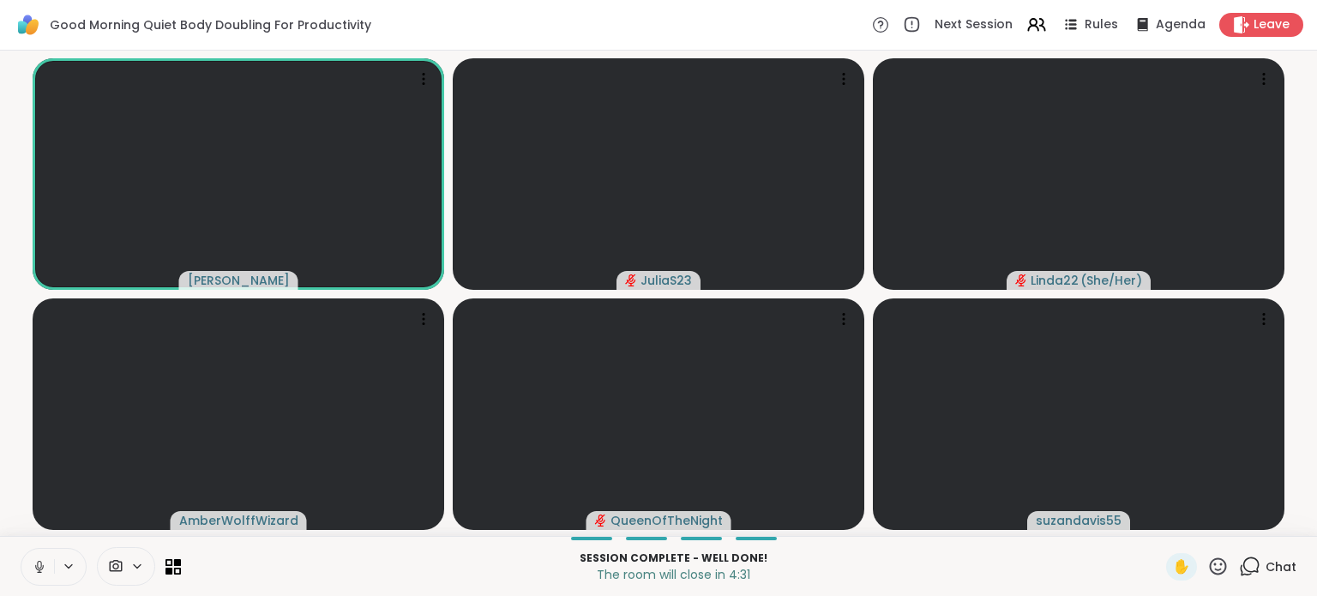
click at [35, 571] on icon at bounding box center [39, 566] width 15 height 15
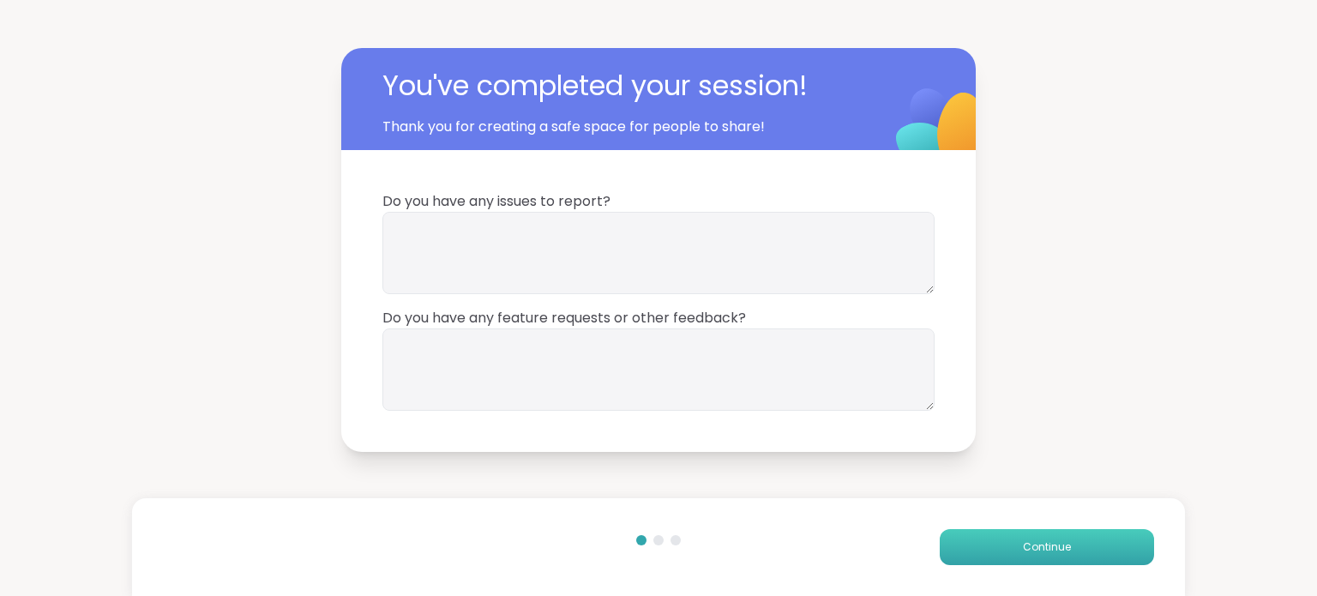
click at [1091, 534] on button "Continue" at bounding box center [1047, 547] width 214 height 36
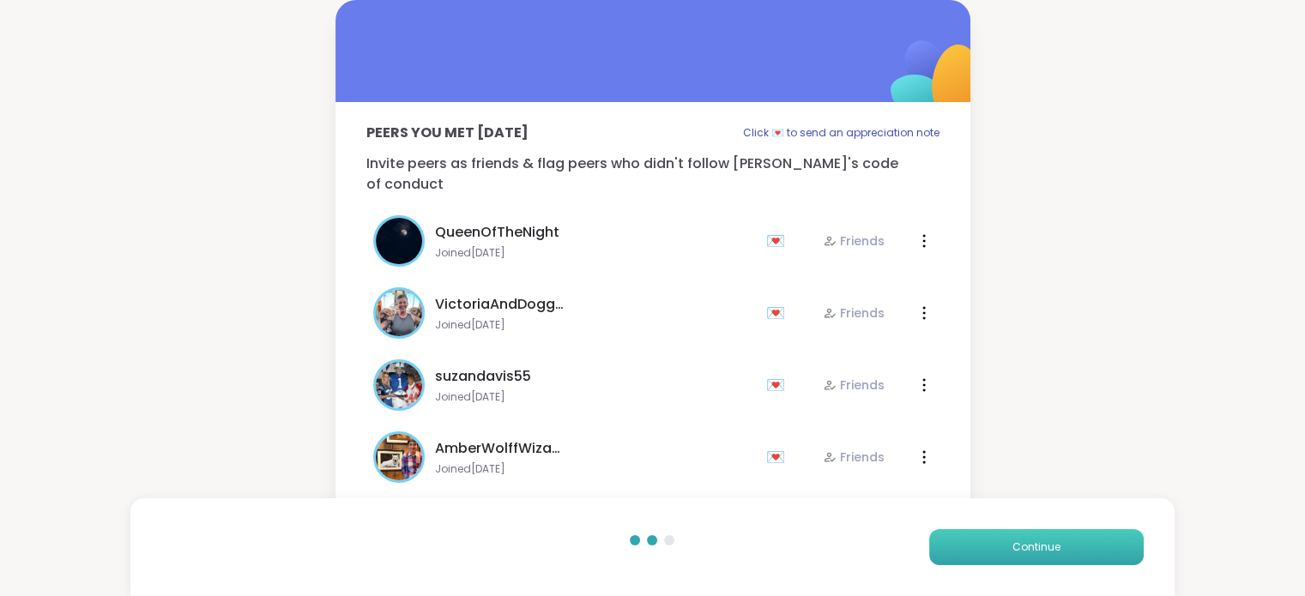
click at [1079, 556] on button "Continue" at bounding box center [1036, 547] width 214 height 36
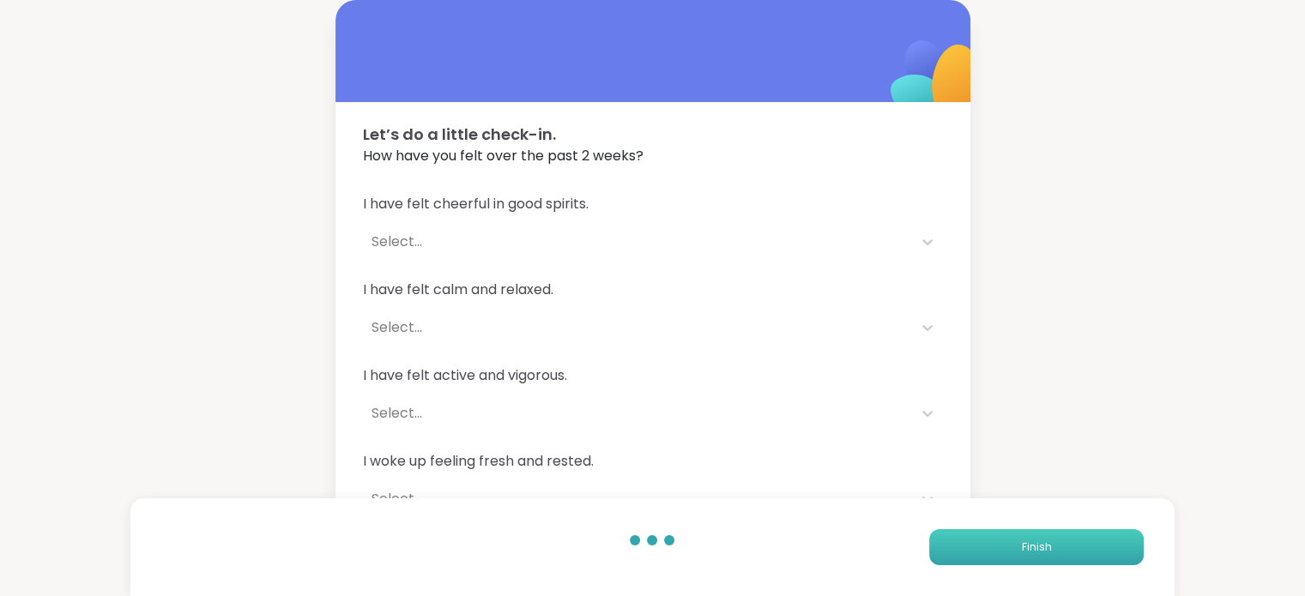
click at [1079, 556] on button "Finish" at bounding box center [1036, 547] width 214 height 36
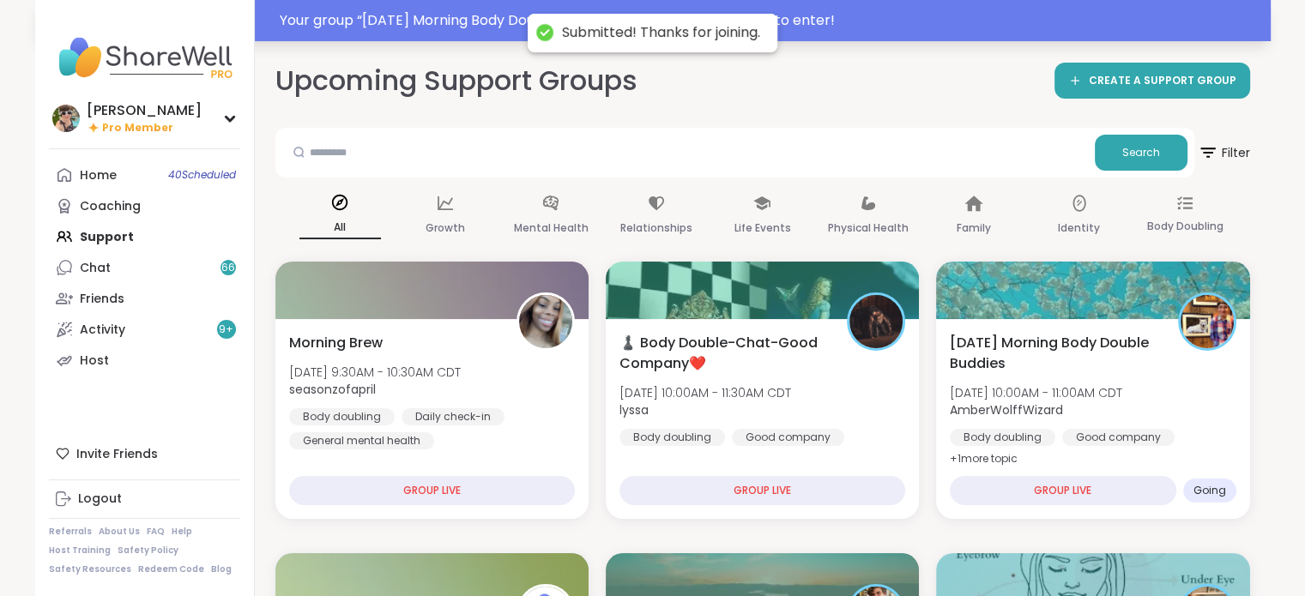
click at [860, 22] on div "Your group “ [DATE] Morning Body Double Buddies ” has started. Click here to en…" at bounding box center [770, 20] width 980 height 21
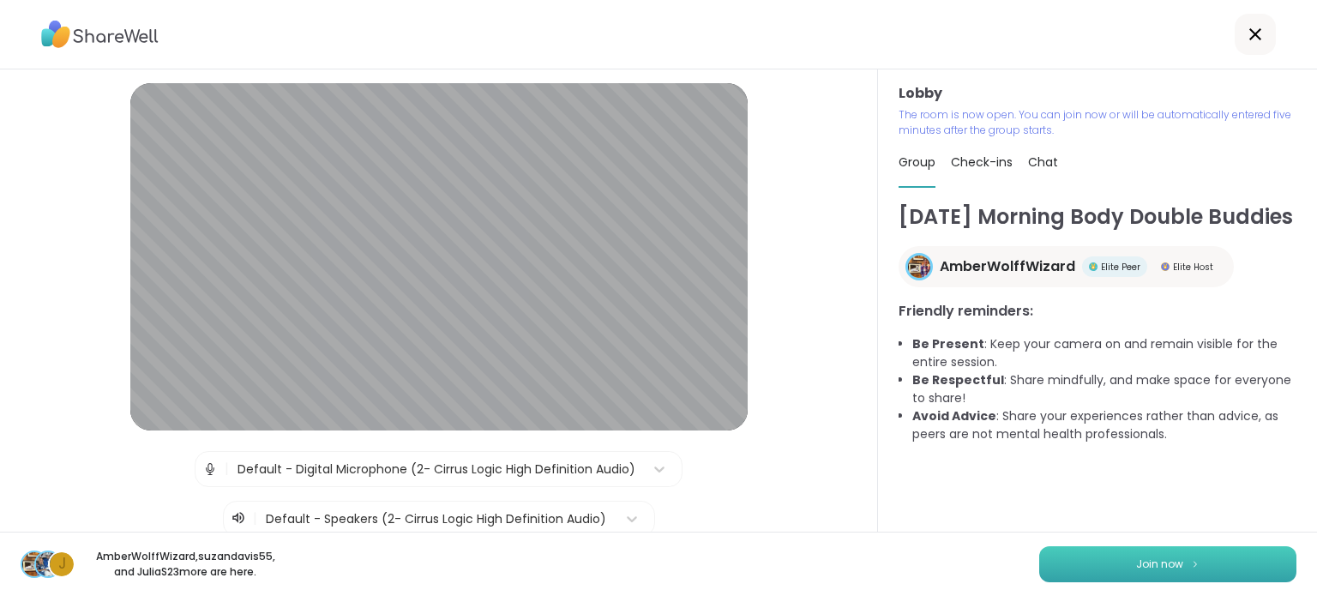
click at [1054, 558] on button "Join now" at bounding box center [1168, 564] width 257 height 36
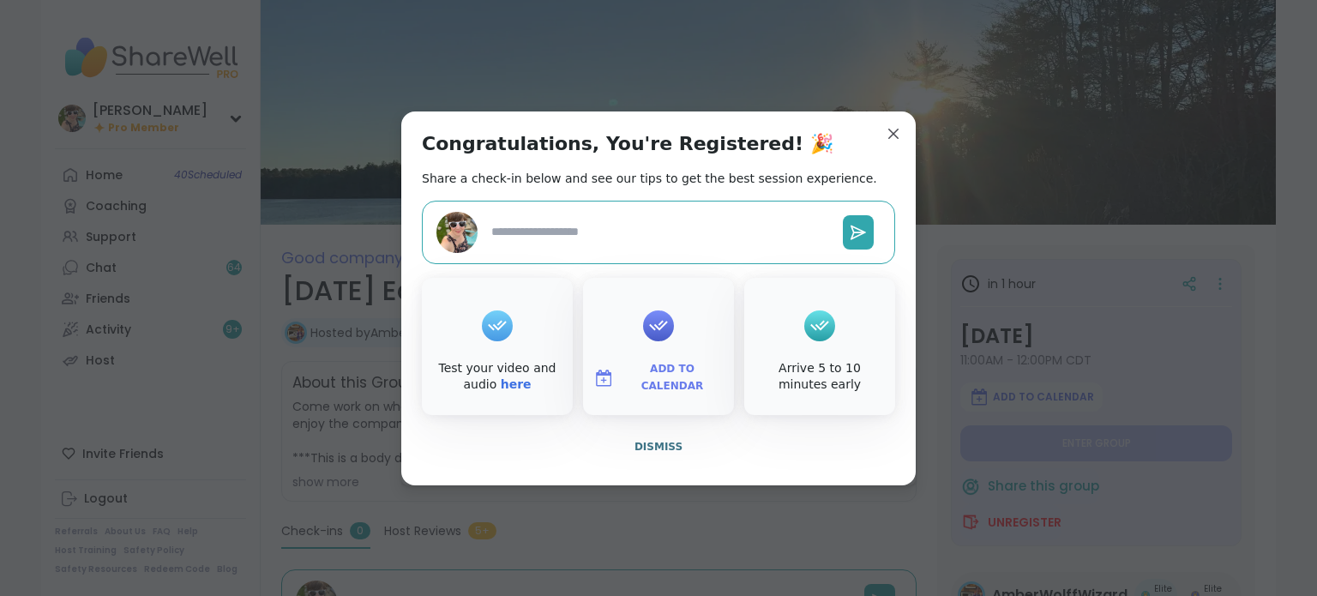
click at [901, 135] on div "Congratulations, You're Registered! 🎉 Share a check-in below and see our tips t…" at bounding box center [658, 299] width 515 height 374
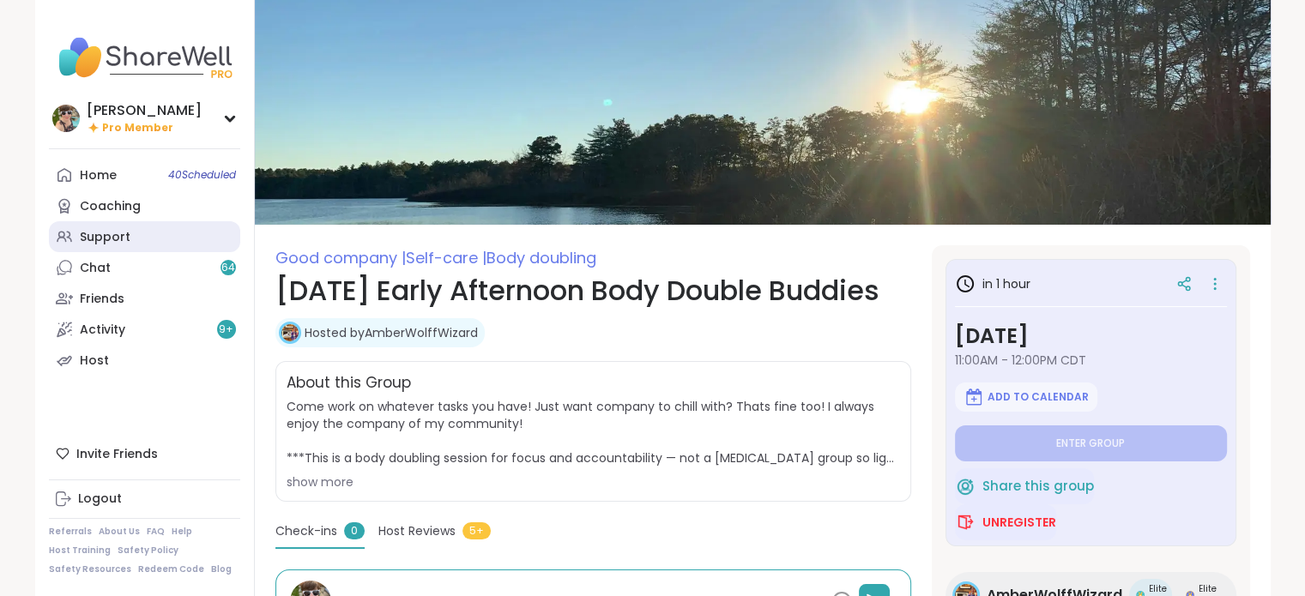
click at [103, 230] on div "Support" at bounding box center [105, 237] width 51 height 17
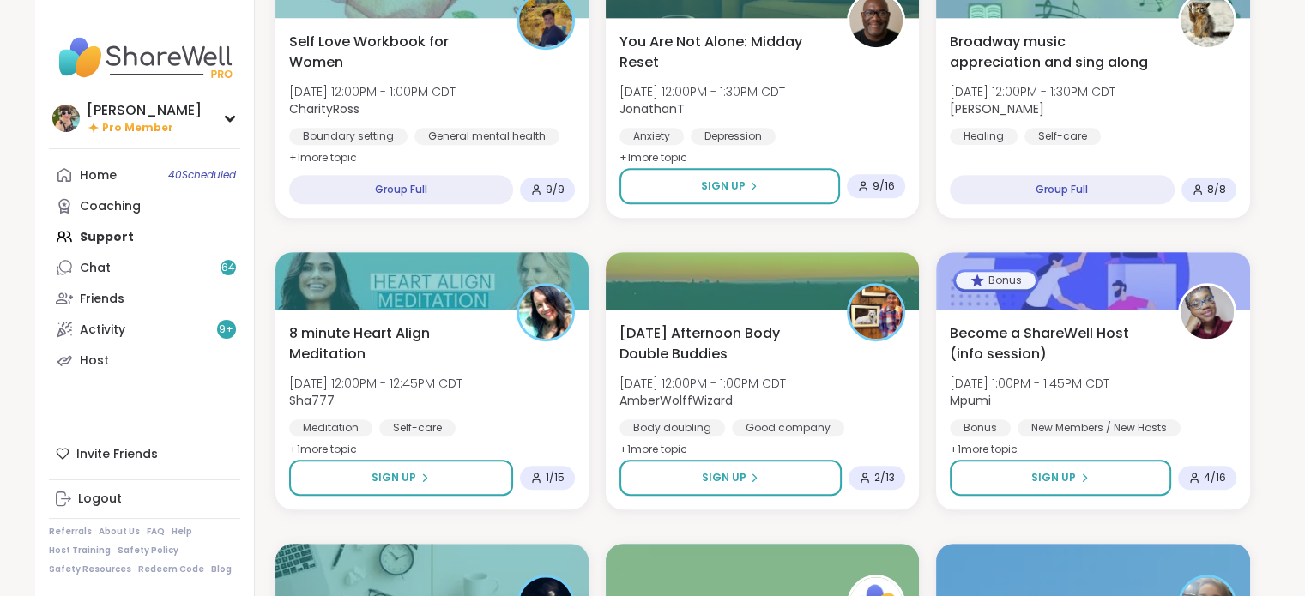
scroll to position [1498, 0]
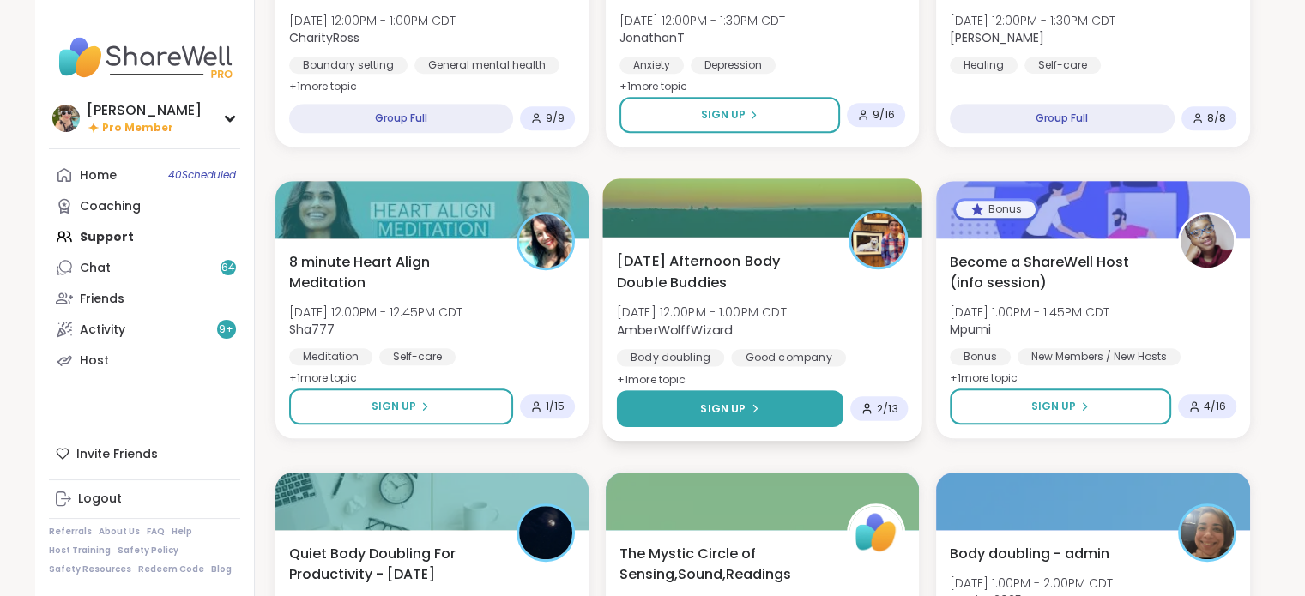
click at [687, 415] on button "Sign Up" at bounding box center [729, 408] width 227 height 37
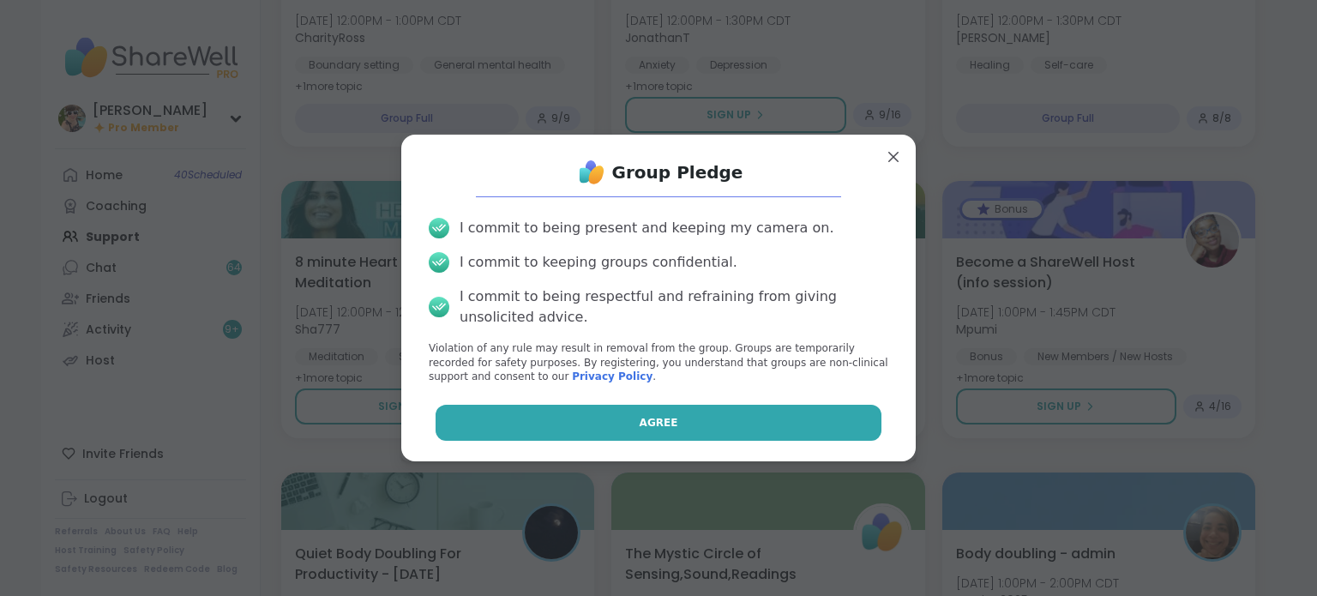
click at [687, 413] on button "Agree" at bounding box center [659, 423] width 447 height 36
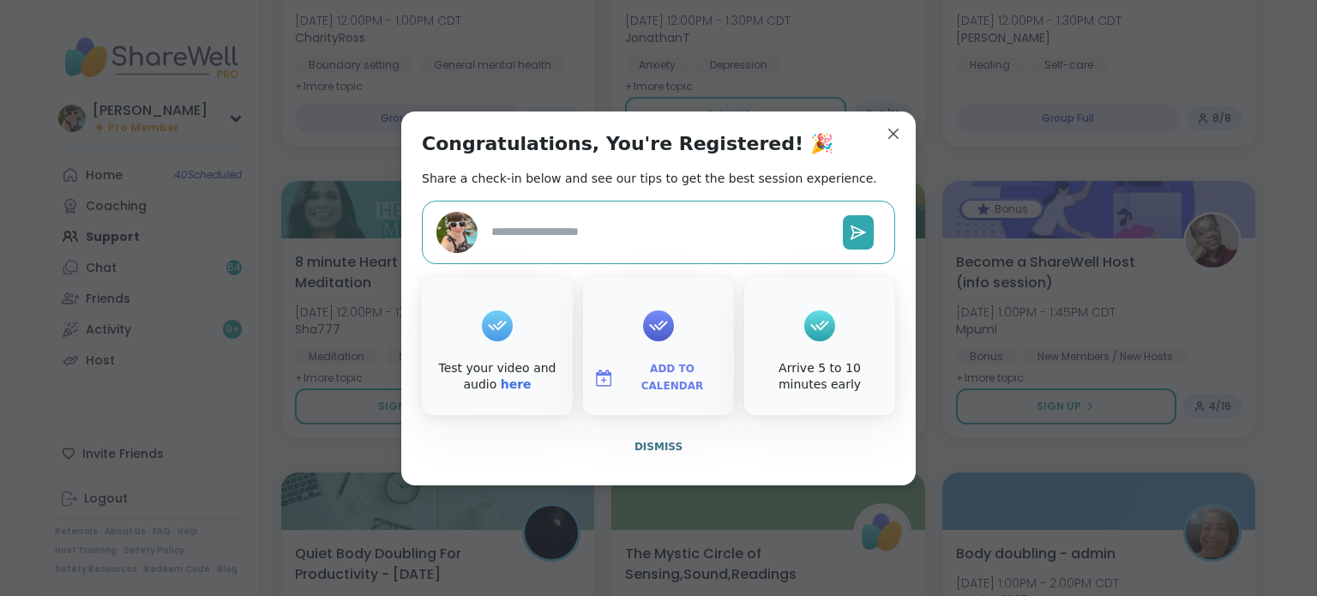
type textarea "*"
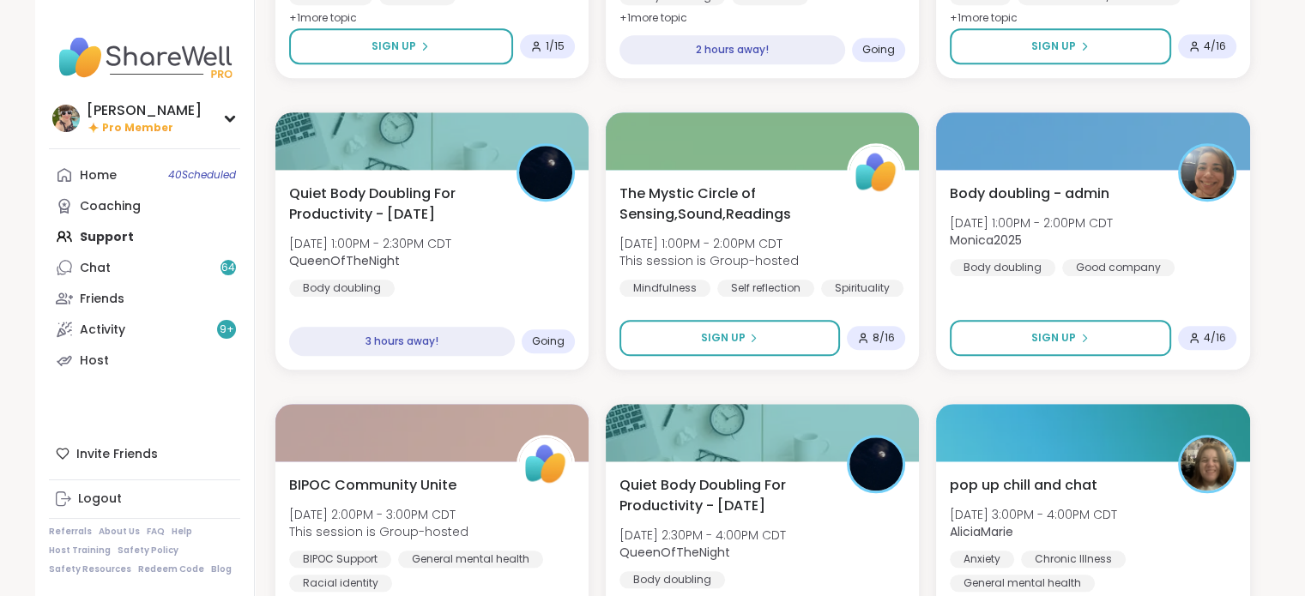
scroll to position [1859, 0]
